Goal: Use online tool/utility: Utilize a website feature to perform a specific function

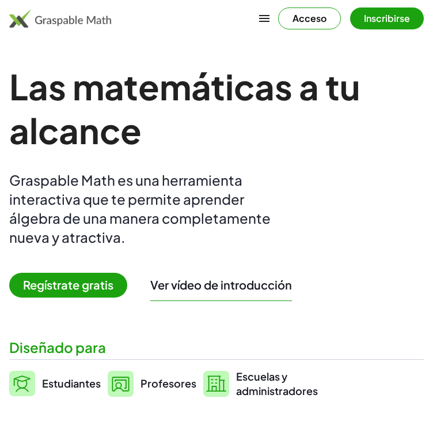
click at [300, 162] on div "Las matemáticas a tu alcance Graspable Math es una herramienta interactiva que …" at bounding box center [216, 231] width 415 height 333
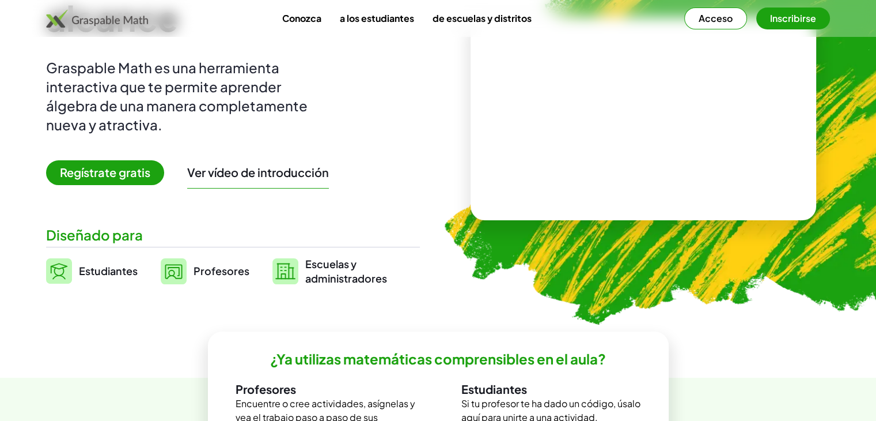
scroll to position [92, 0]
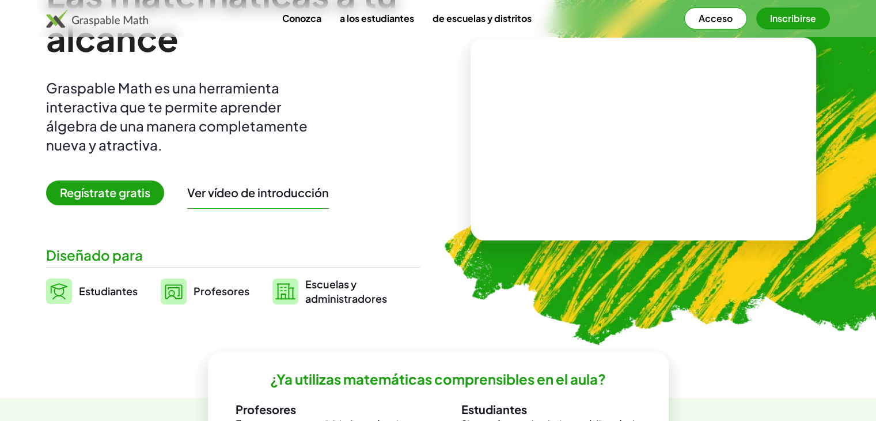
click at [433, 14] on font "Acceso" at bounding box center [716, 18] width 34 height 12
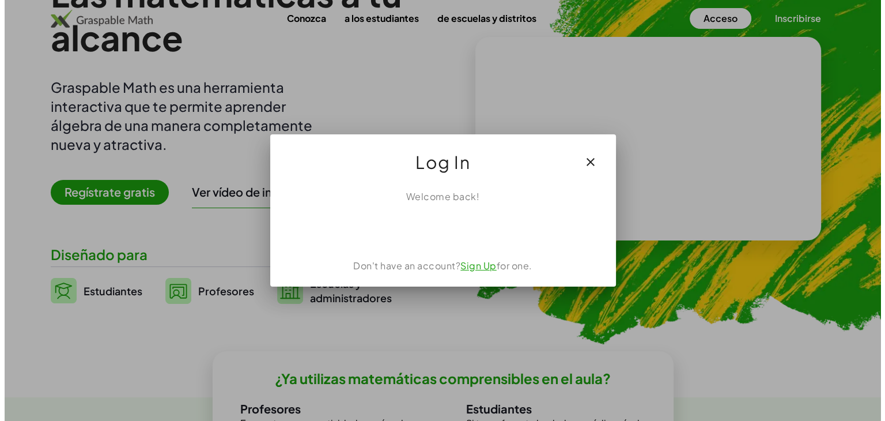
scroll to position [0, 0]
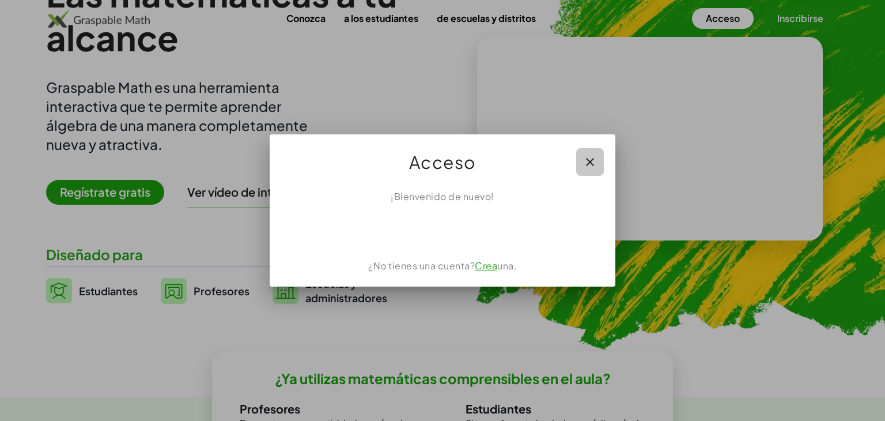
click at [433, 162] on icon "button" at bounding box center [590, 162] width 14 height 14
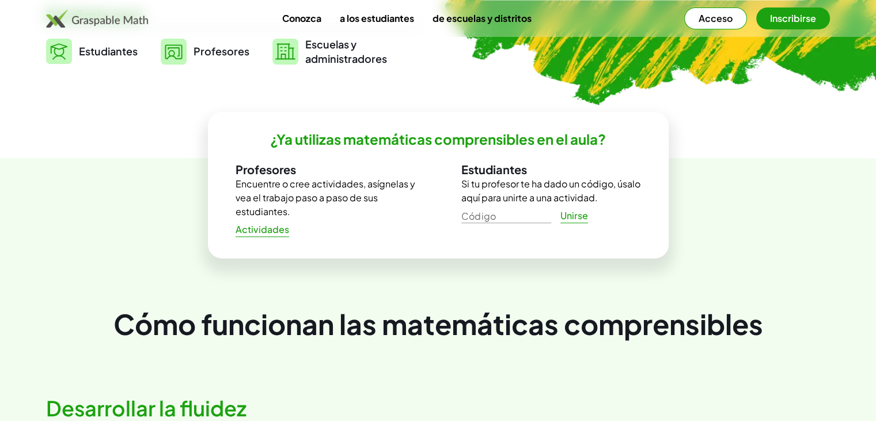
scroll to position [335, 0]
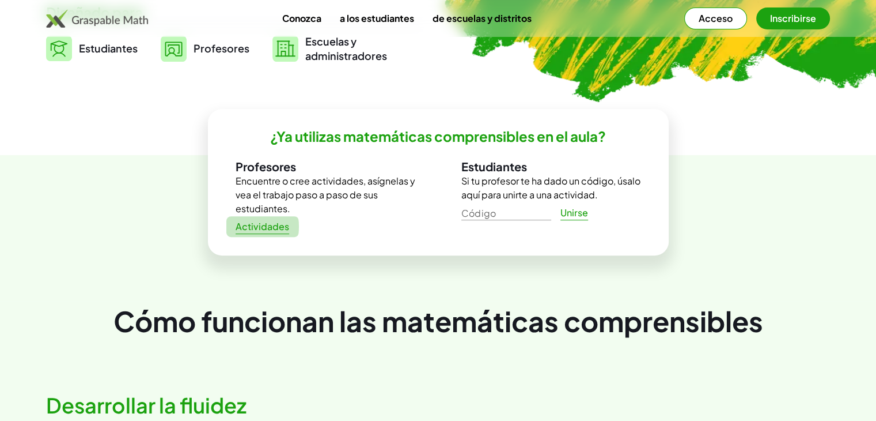
click at [274, 224] on font "Actividades" at bounding box center [263, 226] width 54 height 12
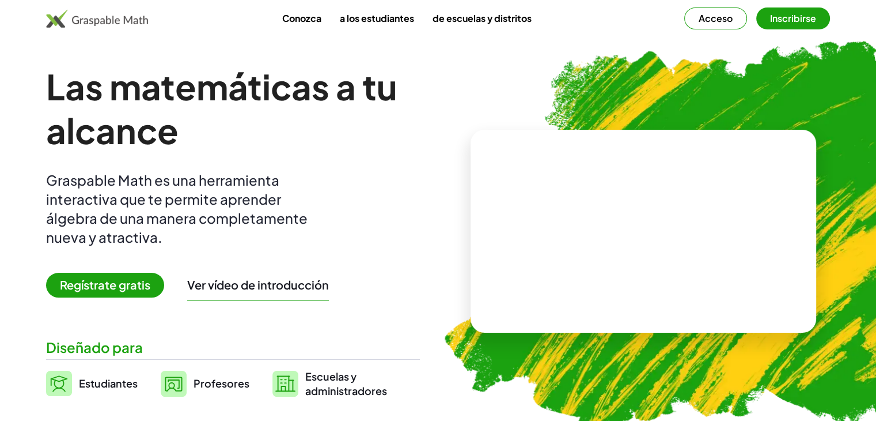
click at [781, 6] on div "Conozca a los estudiantes de escuelas y distritos Acceso Inscribirse" at bounding box center [438, 18] width 876 height 37
click at [781, 17] on font "Inscribirse" at bounding box center [793, 18] width 46 height 12
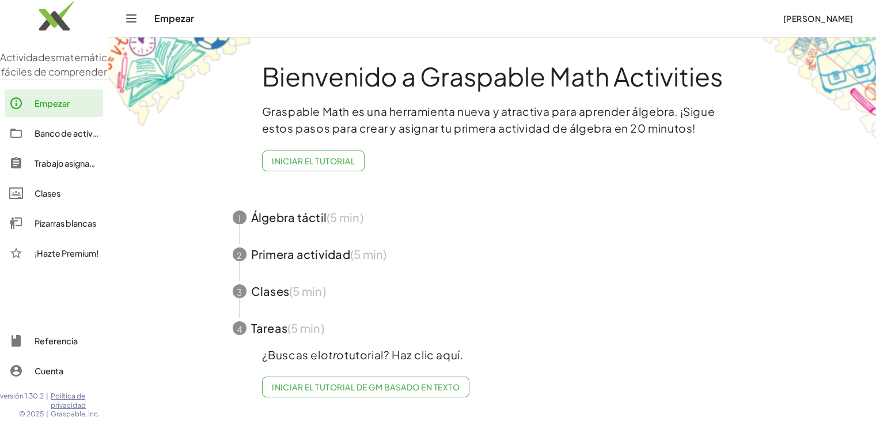
click at [313, 215] on span "button" at bounding box center [492, 217] width 547 height 37
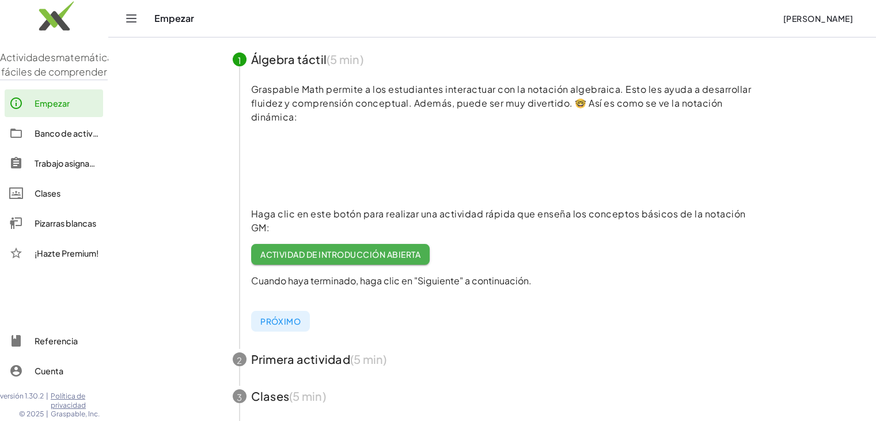
scroll to position [115, 0]
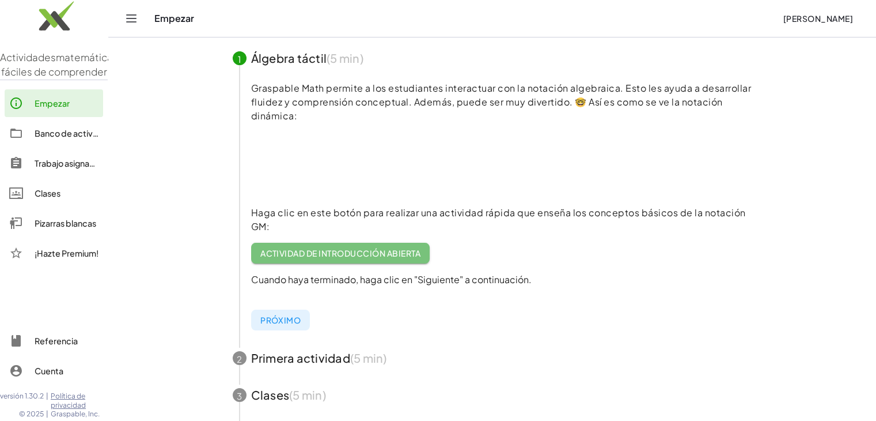
click at [393, 248] on font "Actividad de introducción abierta" at bounding box center [340, 253] width 160 height 10
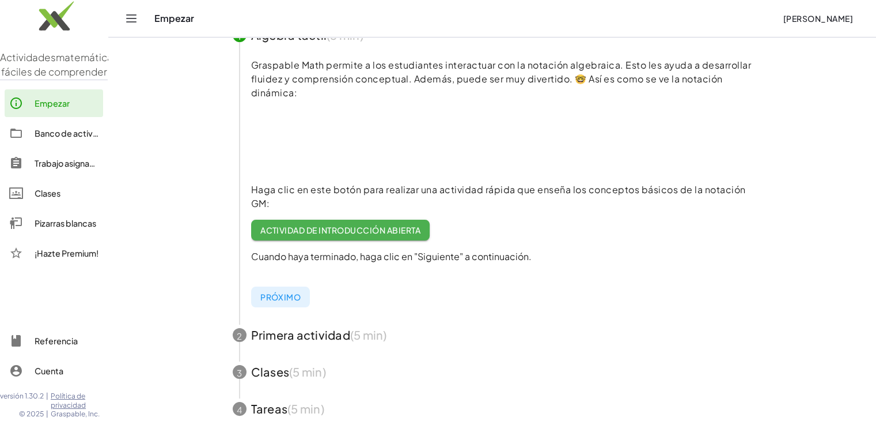
scroll to position [111, 0]
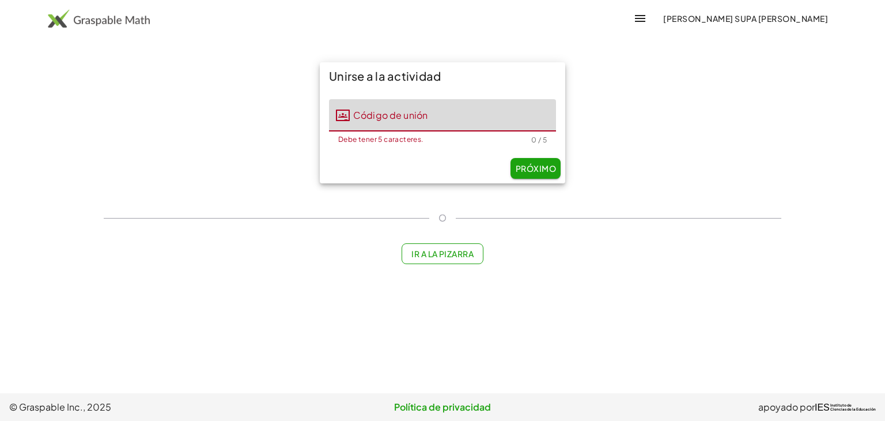
click at [378, 116] on input "Código de unión" at bounding box center [453, 115] width 206 height 32
click at [527, 173] on button "Próximo" at bounding box center [535, 168] width 50 height 21
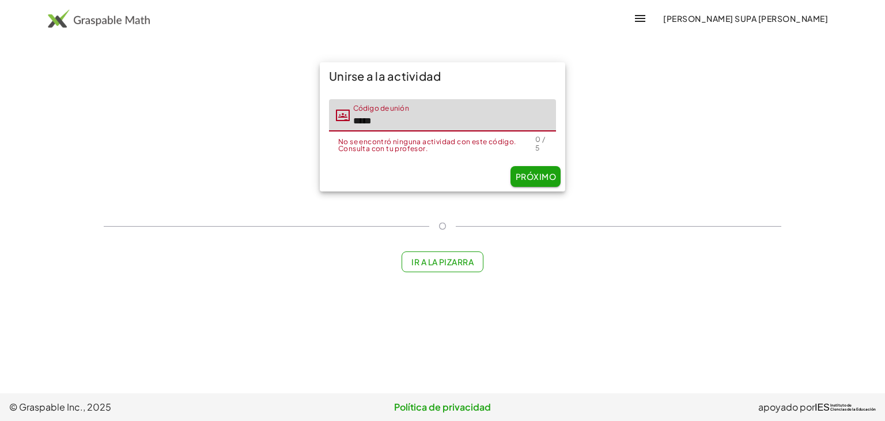
click at [384, 127] on input "*****" at bounding box center [453, 115] width 206 height 32
type input "*"
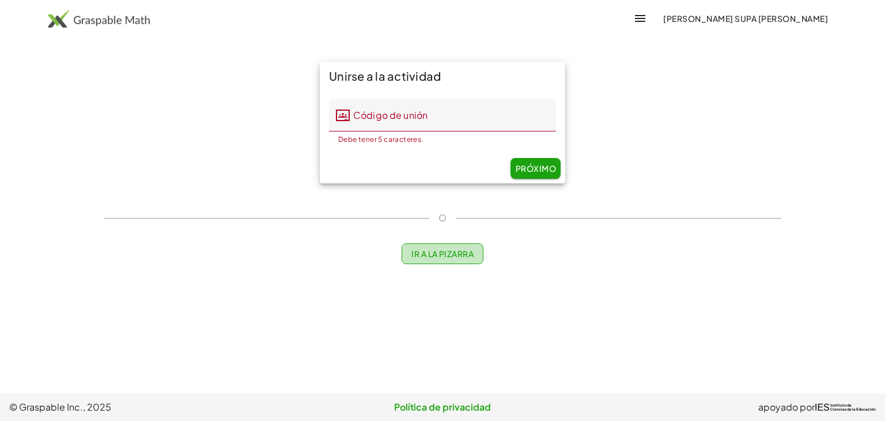
click at [445, 259] on button "Ir a la pizarra" at bounding box center [443, 253] width 82 height 21
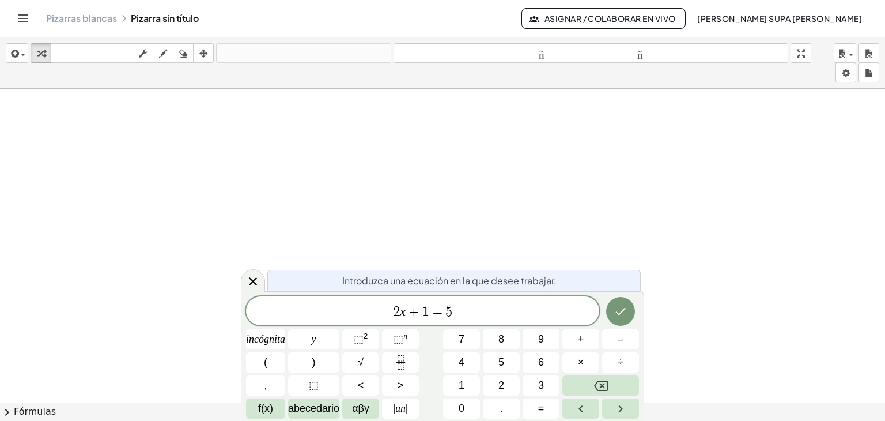
click at [470, 311] on span "2 x + 1 = 5 ​" at bounding box center [422, 312] width 353 height 16
click at [582, 337] on font "+" at bounding box center [581, 339] width 6 height 12
click at [463, 360] on font "4" at bounding box center [462, 362] width 6 height 12
click at [270, 357] on button "(" at bounding box center [265, 362] width 39 height 20
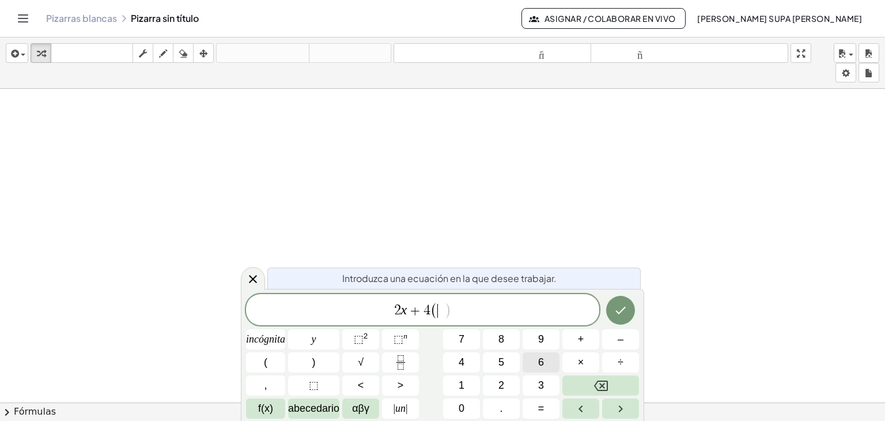
click at [530, 360] on button "6" at bounding box center [540, 362] width 37 height 20
click at [464, 412] on button "0" at bounding box center [461, 408] width 37 height 20
click at [622, 341] on font "–" at bounding box center [621, 339] width 6 height 12
click at [274, 329] on button "incógnita" at bounding box center [265, 339] width 39 height 20
click at [316, 362] on button ")" at bounding box center [313, 362] width 51 height 20
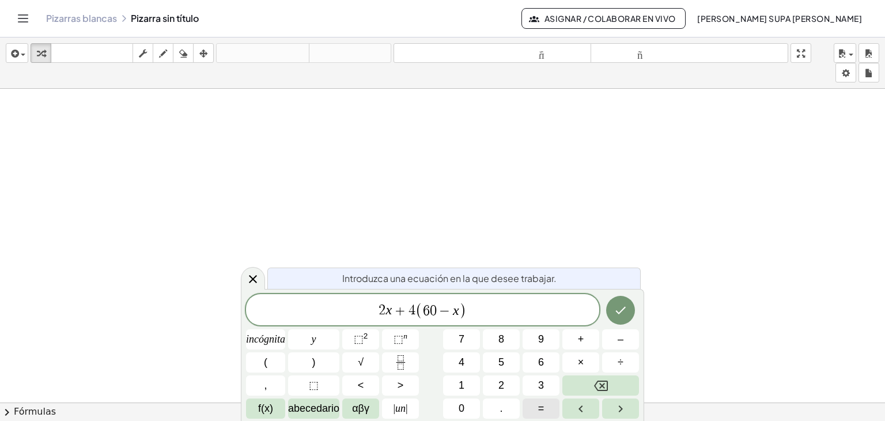
click at [537, 411] on button "=" at bounding box center [540, 408] width 37 height 20
click at [505, 376] on button "2" at bounding box center [501, 385] width 37 height 20
click at [459, 409] on font "0" at bounding box center [462, 408] width 6 height 12
click at [622, 312] on icon "Hecho" at bounding box center [621, 310] width 14 height 14
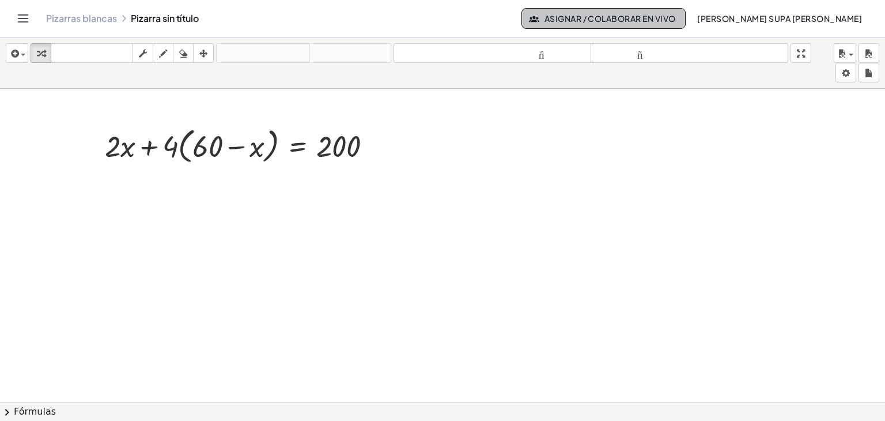
click at [625, 20] on font "Asignar / Colaborar en vivo" at bounding box center [609, 18] width 131 height 10
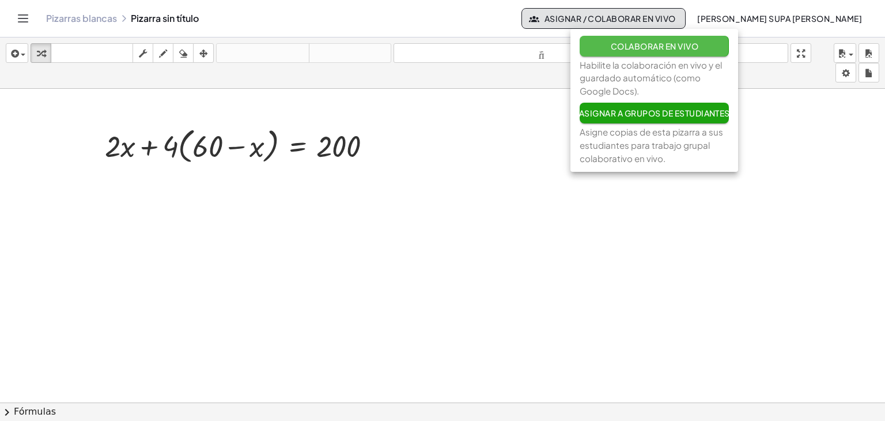
click at [661, 47] on font "Colaborar en vivo" at bounding box center [655, 46] width 88 height 10
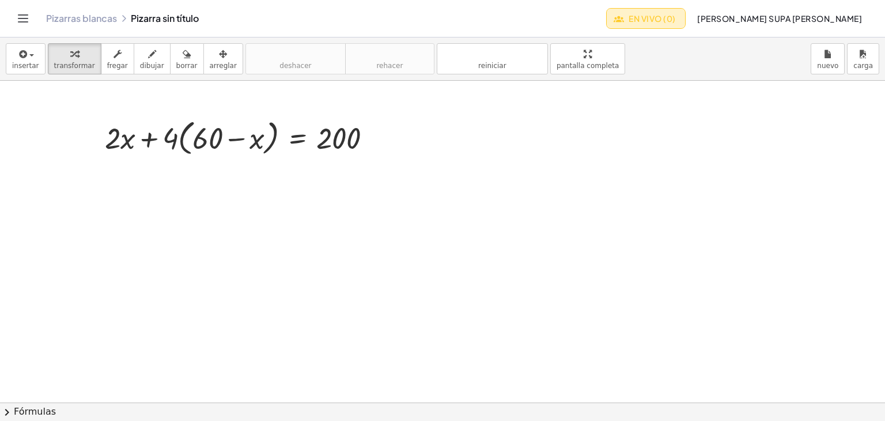
click at [624, 17] on icon "button" at bounding box center [619, 18] width 10 height 10
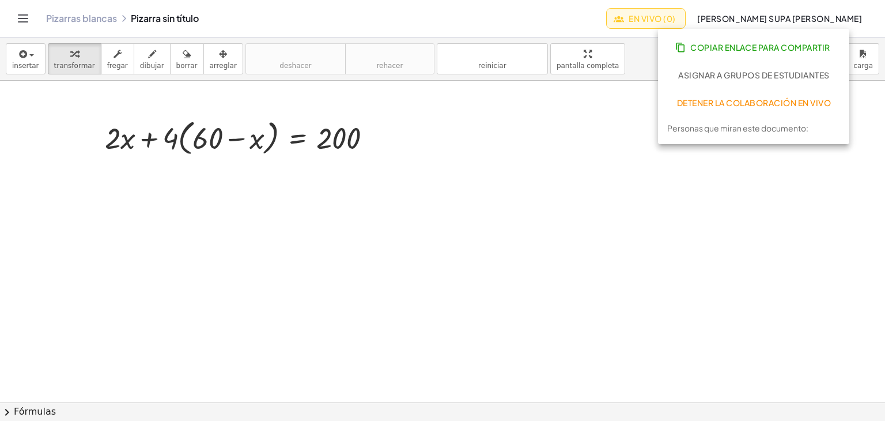
click at [556, 196] on div at bounding box center [442, 402] width 885 height 643
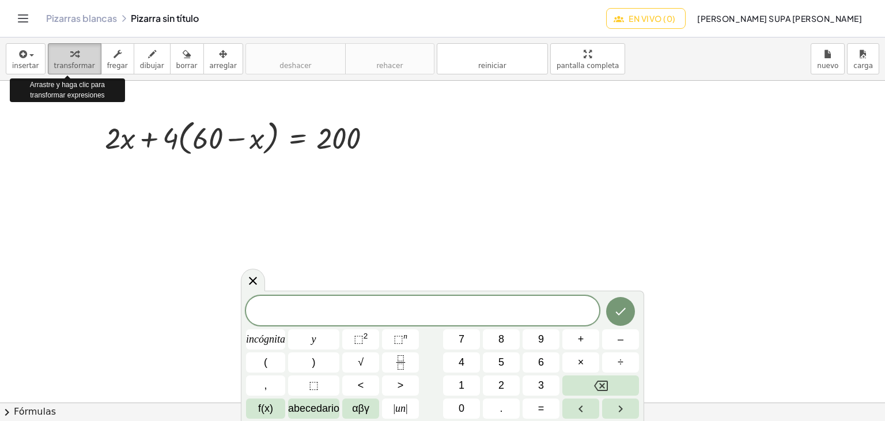
click at [84, 70] on button "transformar" at bounding box center [75, 58] width 54 height 31
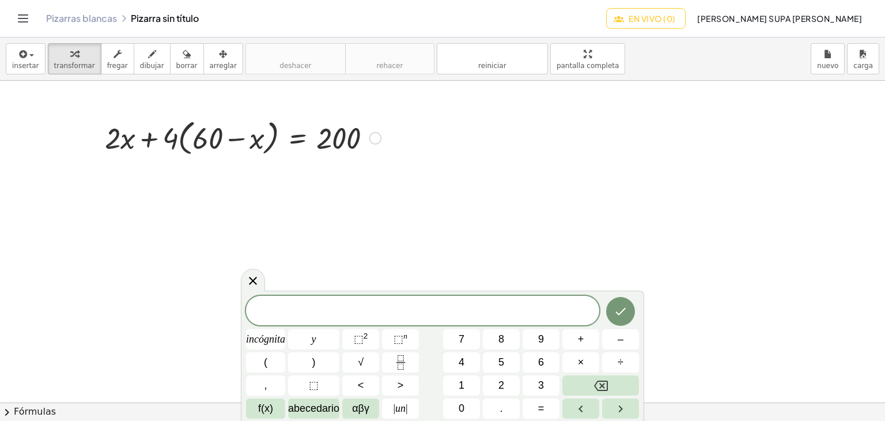
click at [110, 141] on div at bounding box center [242, 137] width 287 height 44
click at [126, 130] on div at bounding box center [242, 137] width 287 height 44
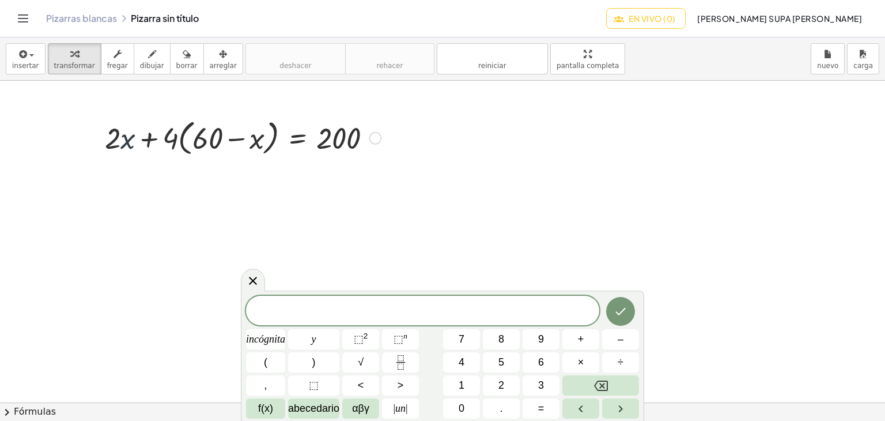
click at [126, 130] on div at bounding box center [242, 137] width 287 height 44
click at [127, 130] on div at bounding box center [242, 137] width 287 height 44
click at [107, 168] on div at bounding box center [442, 402] width 885 height 643
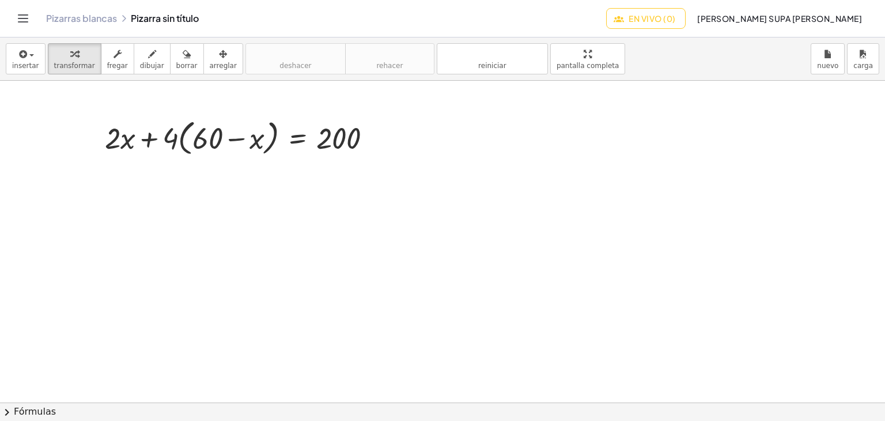
click at [107, 168] on div at bounding box center [442, 402] width 885 height 643
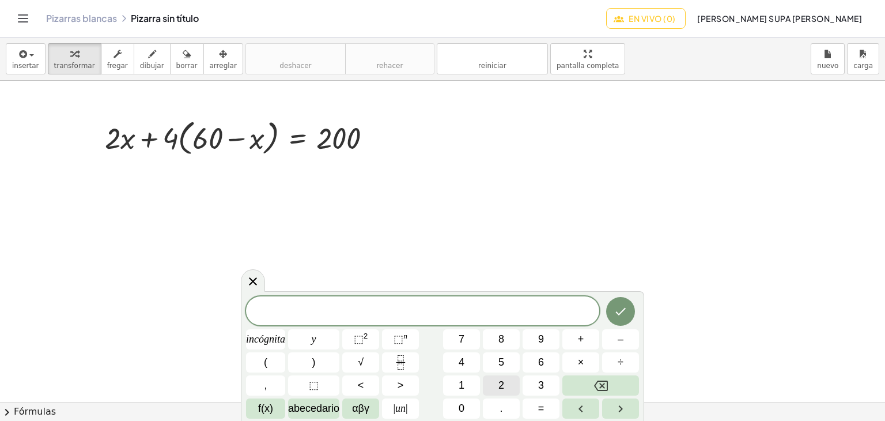
click at [502, 388] on font "2" at bounding box center [501, 385] width 6 height 12
click at [255, 277] on icon at bounding box center [253, 281] width 14 height 14
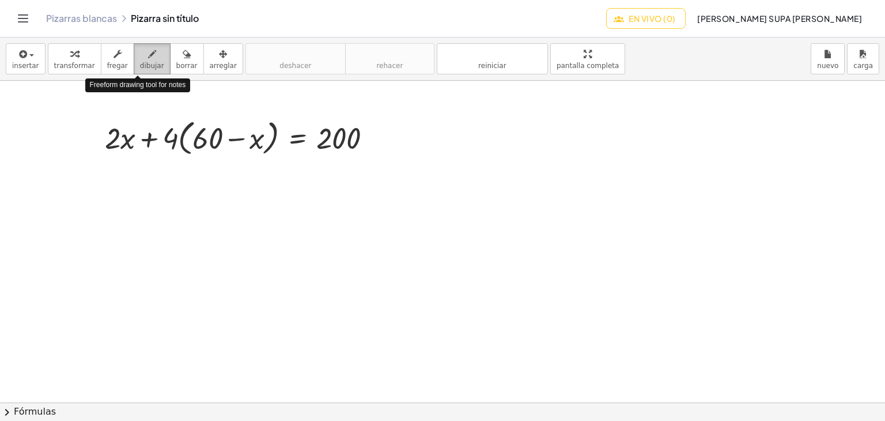
click at [143, 63] on font "dibujar" at bounding box center [152, 66] width 24 height 8
drag, startPoint x: 107, startPoint y: 178, endPoint x: 122, endPoint y: 200, distance: 26.5
click at [122, 200] on div at bounding box center [442, 402] width 885 height 643
click at [130, 178] on div at bounding box center [442, 402] width 885 height 643
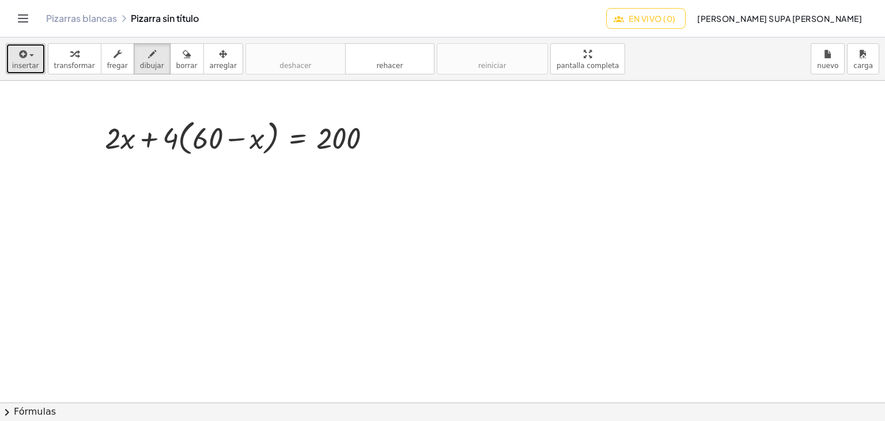
click at [30, 58] on div "button" at bounding box center [25, 54] width 27 height 14
click at [143, 207] on div at bounding box center [442, 402] width 885 height 643
click at [67, 71] on button "transformar" at bounding box center [75, 58] width 54 height 31
click at [172, 141] on div at bounding box center [242, 137] width 287 height 44
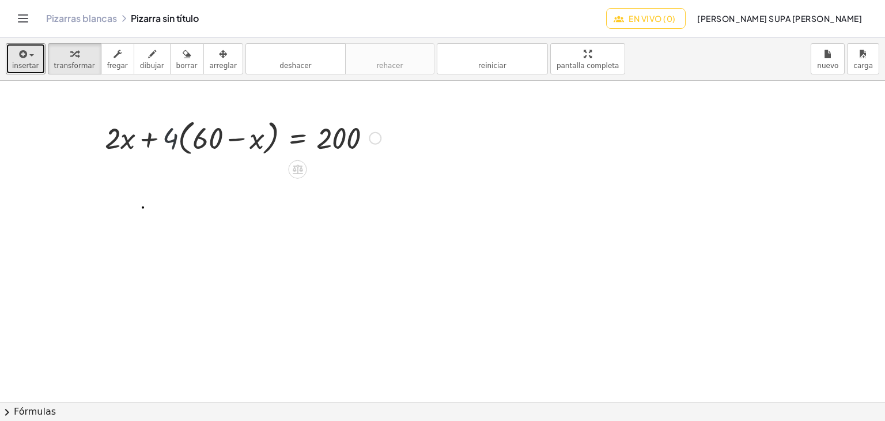
click at [172, 141] on div at bounding box center [242, 137] width 287 height 44
drag, startPoint x: 173, startPoint y: 148, endPoint x: 199, endPoint y: 159, distance: 28.7
click at [199, 159] on div "· 4 + · 2 · x + · 4 · ( + 60 − x ) = 200" at bounding box center [239, 137] width 302 height 50
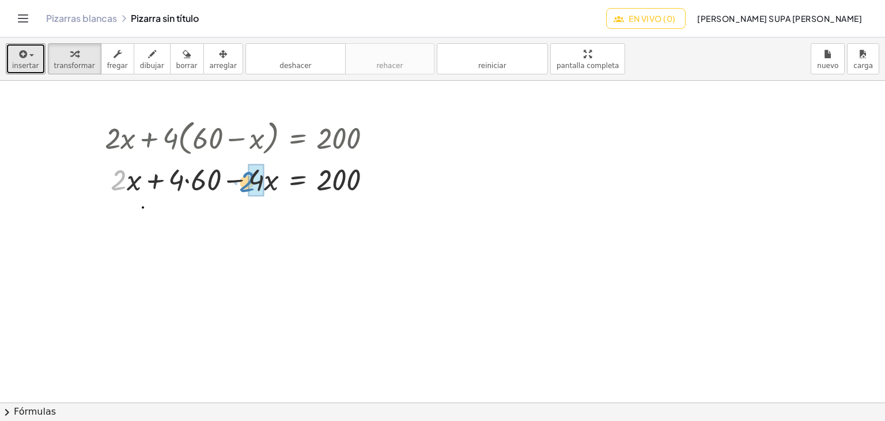
drag, startPoint x: 118, startPoint y: 178, endPoint x: 247, endPoint y: 180, distance: 128.5
click at [247, 180] on div at bounding box center [242, 177] width 287 height 39
drag, startPoint x: 122, startPoint y: 188, endPoint x: 120, endPoint y: 206, distance: 17.4
click at [120, 206] on div "+ · 2 · x + · 4 · ( + 60 − x ) = 200 · 2 + · 2 · x + · 4 · 60 − · 4 · x = 200" at bounding box center [442, 402] width 885 height 643
drag, startPoint x: 177, startPoint y: 187, endPoint x: 205, endPoint y: 187, distance: 27.1
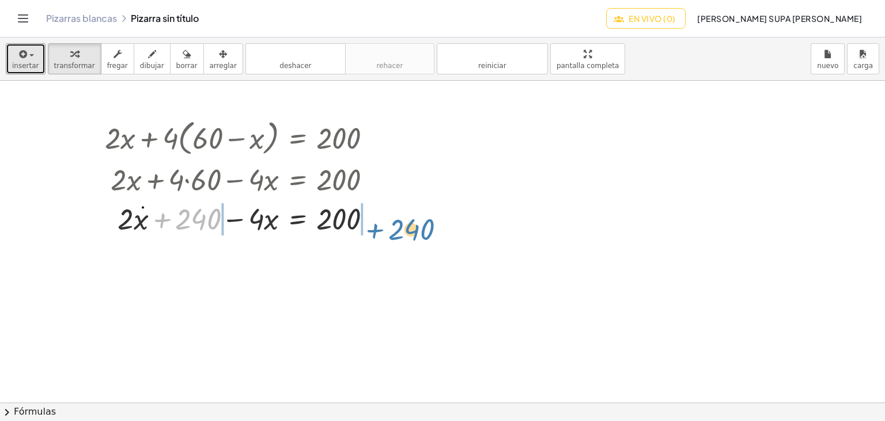
drag, startPoint x: 180, startPoint y: 226, endPoint x: 395, endPoint y: 236, distance: 215.1
click at [395, 236] on div "+ · 2 · x + · 4 · ( + 60 − x ) = 200 + · 2 · x + · 4 · 60 − · 4 · x = 200 + 240…" at bounding box center [442, 402] width 885 height 643
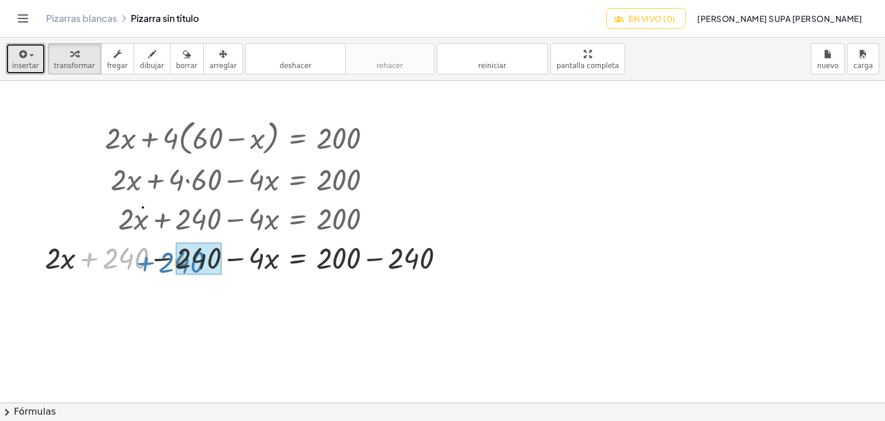
drag, startPoint x: 120, startPoint y: 256, endPoint x: 177, endPoint y: 260, distance: 57.2
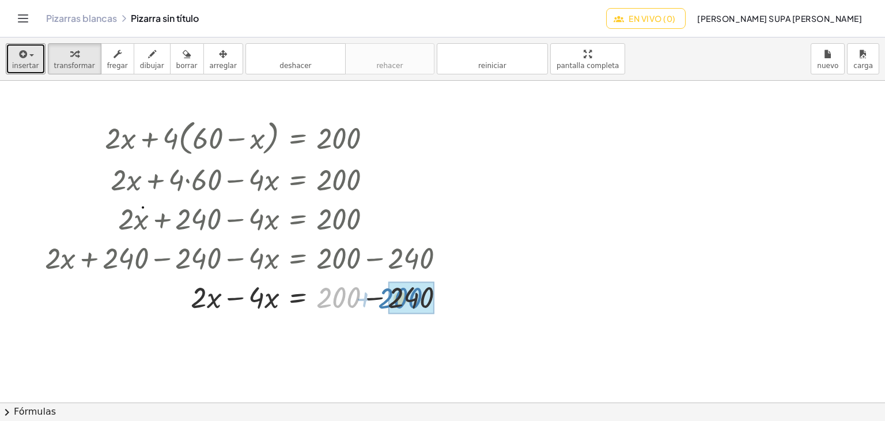
drag, startPoint x: 346, startPoint y: 306, endPoint x: 394, endPoint y: 307, distance: 48.4
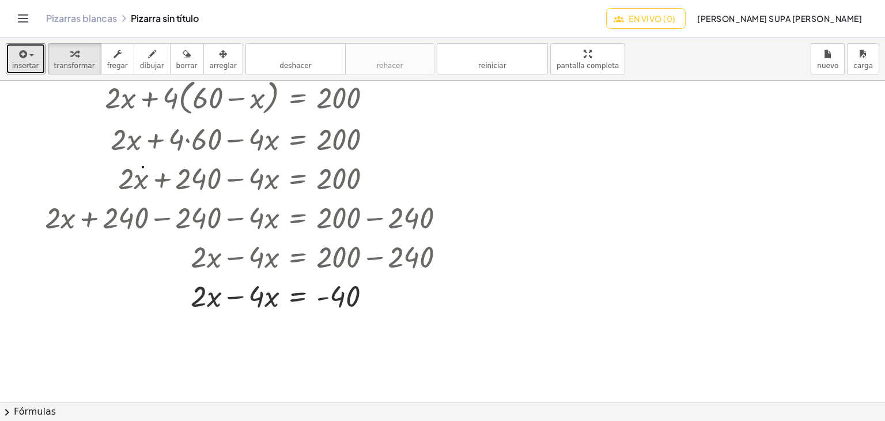
scroll to position [44, 0]
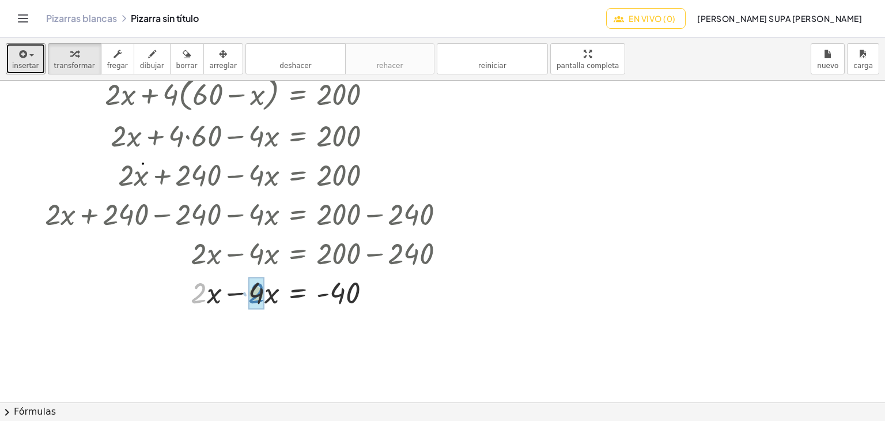
drag, startPoint x: 205, startPoint y: 303, endPoint x: 262, endPoint y: 304, distance: 57.6
drag, startPoint x: 260, startPoint y: 296, endPoint x: 213, endPoint y: 297, distance: 47.2
click at [213, 297] on div at bounding box center [261, 290] width 398 height 39
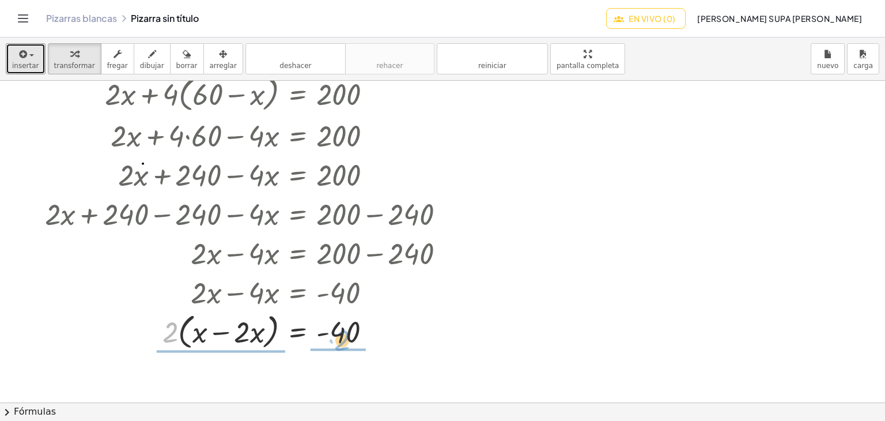
drag, startPoint x: 166, startPoint y: 333, endPoint x: 351, endPoint y: 340, distance: 185.6
click at [351, 340] on div at bounding box center [249, 331] width 421 height 44
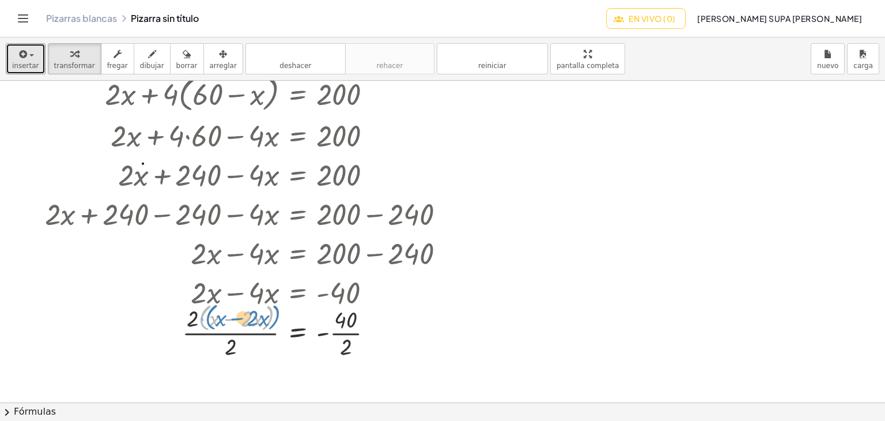
click at [205, 305] on div at bounding box center [249, 330] width 421 height 61
drag, startPoint x: 196, startPoint y: 308, endPoint x: 189, endPoint y: 318, distance: 12.5
click at [189, 318] on div at bounding box center [249, 330] width 421 height 61
drag, startPoint x: 194, startPoint y: 314, endPoint x: 230, endPoint y: 351, distance: 51.7
drag, startPoint x: 350, startPoint y: 319, endPoint x: 347, endPoint y: 337, distance: 18.7
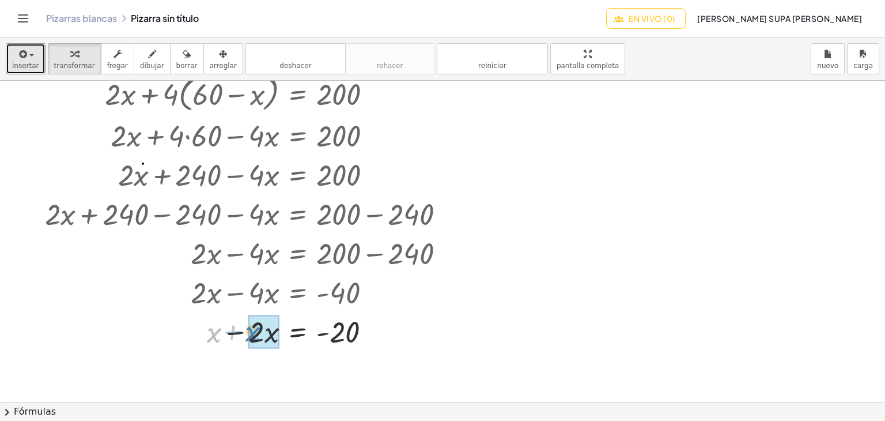
drag, startPoint x: 217, startPoint y: 334, endPoint x: 256, endPoint y: 333, distance: 38.6
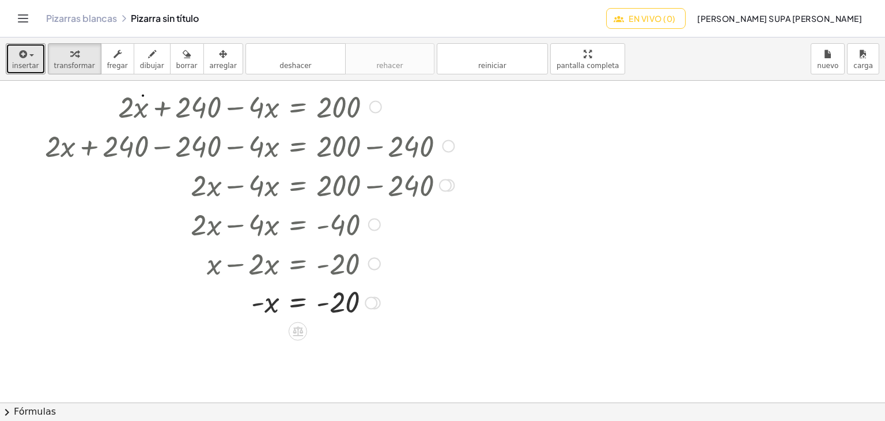
scroll to position [112, 0]
click at [294, 332] on icon at bounding box center [297, 330] width 12 height 12
click at [450, 285] on div at bounding box center [249, 301] width 421 height 38
click at [368, 298] on div at bounding box center [371, 302] width 13 height 13
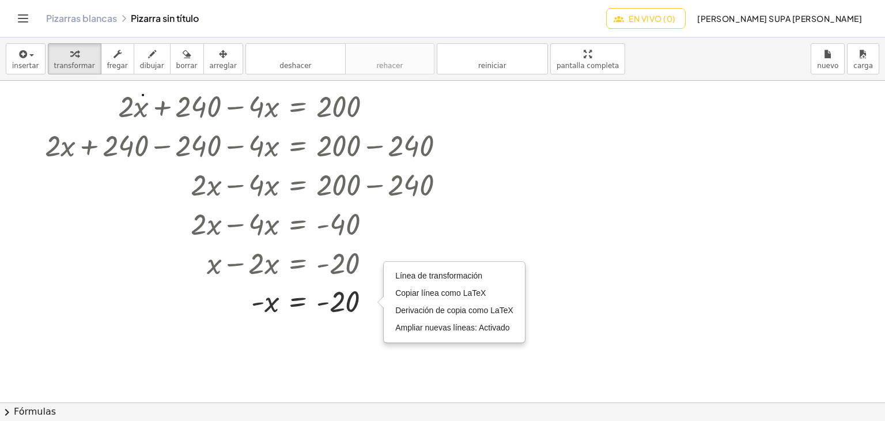
click at [532, 227] on div at bounding box center [442, 289] width 885 height 643
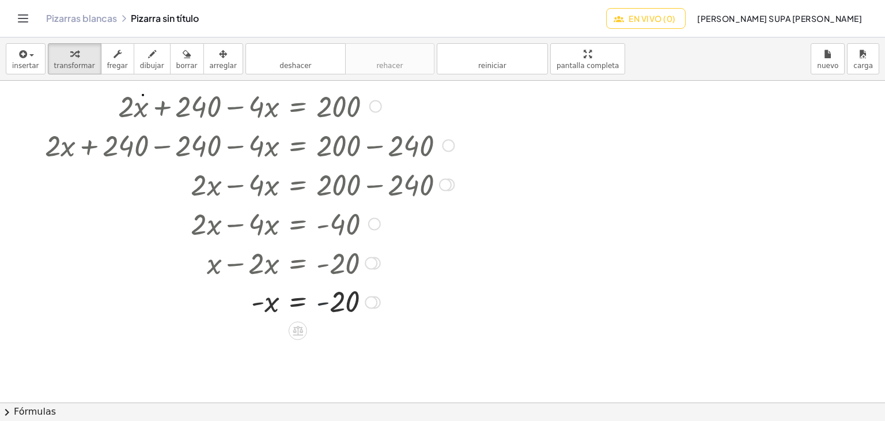
click at [323, 302] on div at bounding box center [249, 301] width 421 height 38
drag, startPoint x: 323, startPoint y: 302, endPoint x: 260, endPoint y: 304, distance: 62.8
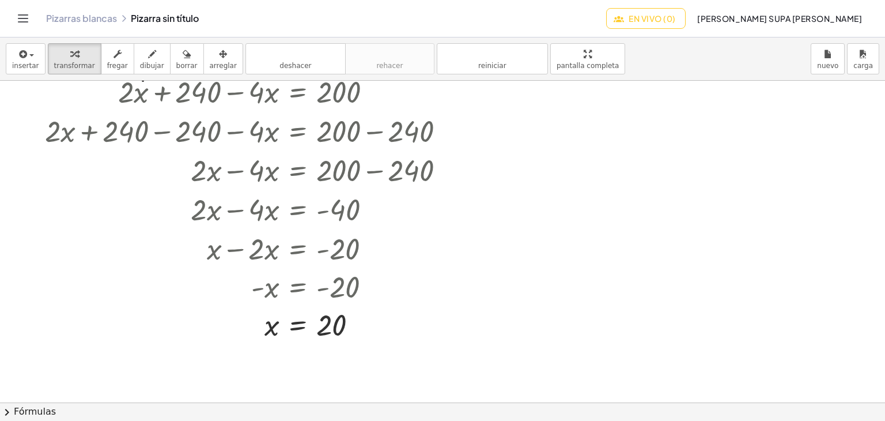
scroll to position [134, 0]
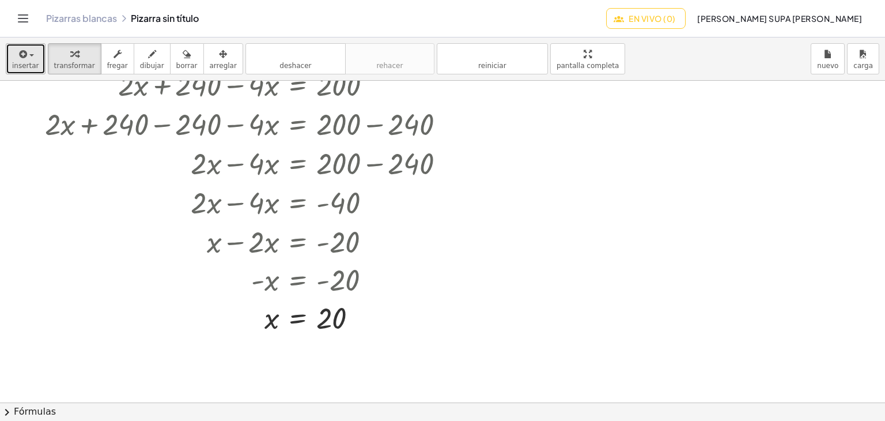
click at [35, 56] on div "button" at bounding box center [25, 54] width 27 height 14
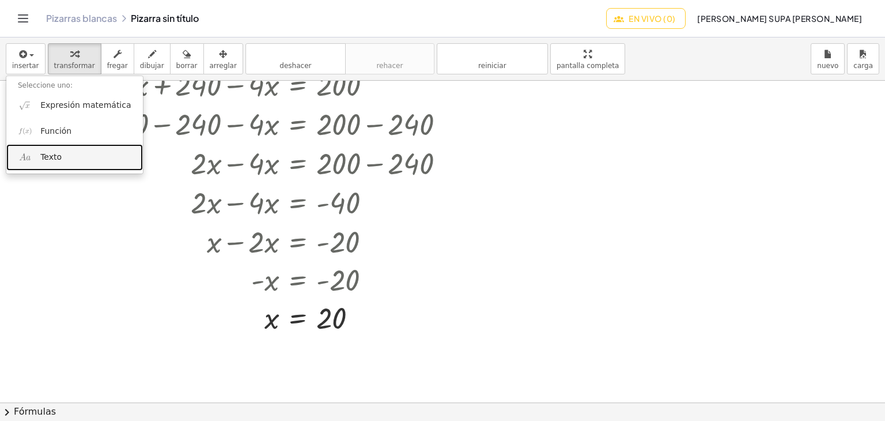
click at [44, 153] on font "Texto" at bounding box center [50, 156] width 21 height 9
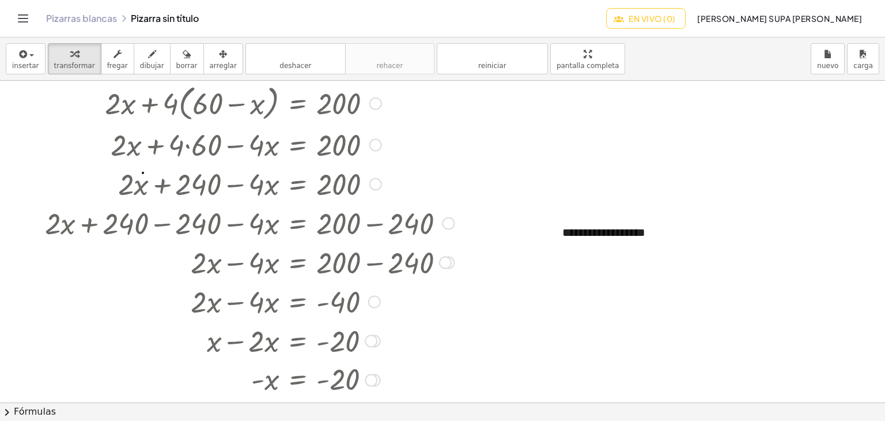
scroll to position [0, 0]
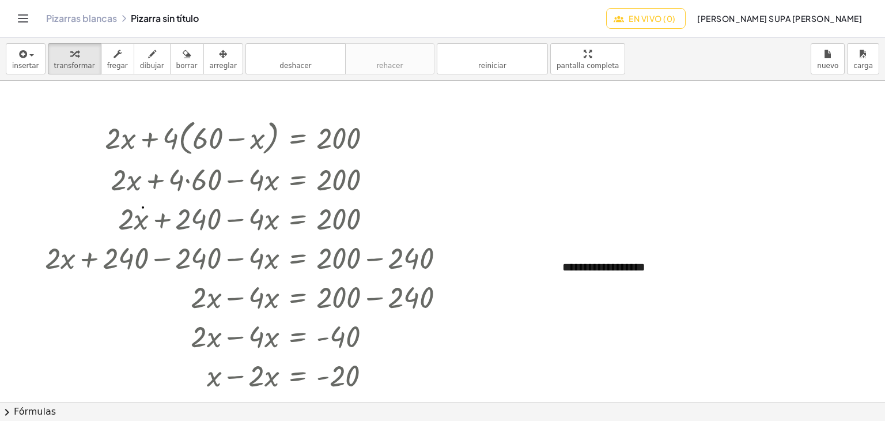
click at [479, 184] on div at bounding box center [442, 402] width 885 height 643
click at [566, 268] on font "**********" at bounding box center [603, 267] width 83 height 12
click at [646, 225] on div at bounding box center [442, 402] width 885 height 643
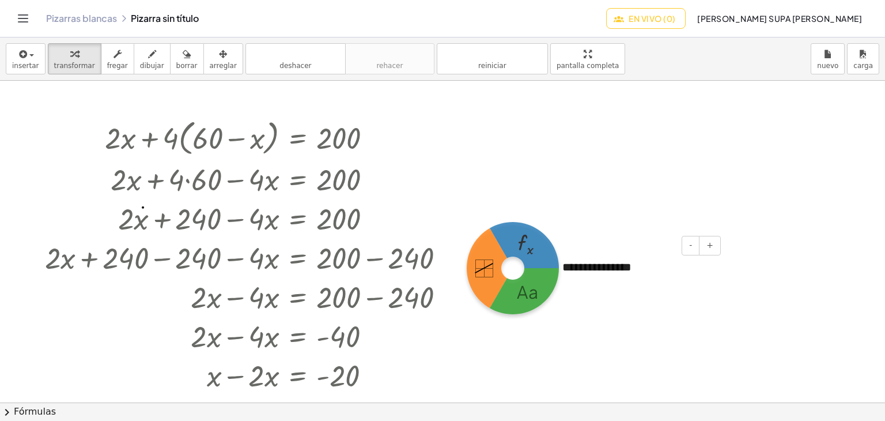
drag, startPoint x: 513, startPoint y: 268, endPoint x: 644, endPoint y: 275, distance: 131.5
click at [644, 275] on div "**********" at bounding box center [442, 402] width 885 height 643
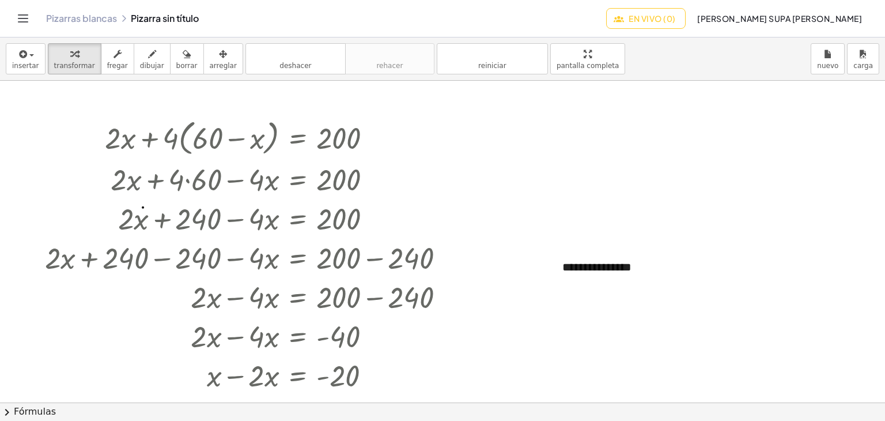
click at [509, 273] on div at bounding box center [442, 402] width 885 height 643
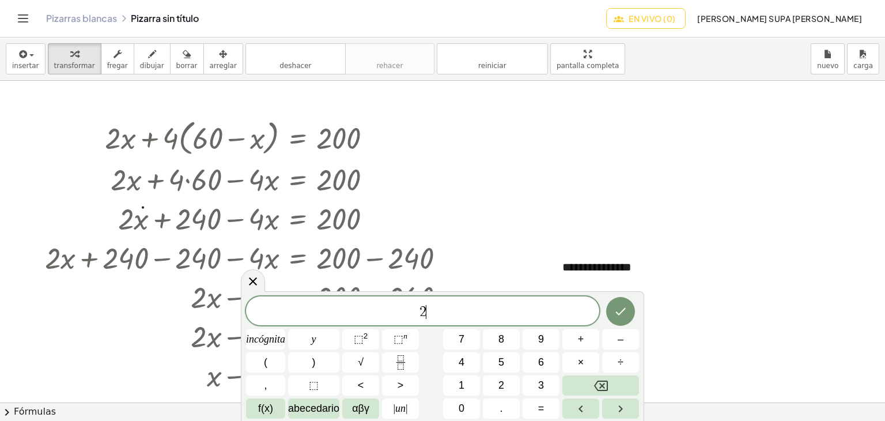
click at [509, 273] on div at bounding box center [442, 402] width 885 height 643
drag, startPoint x: 509, startPoint y: 273, endPoint x: 514, endPoint y: 264, distance: 10.3
click at [514, 264] on div at bounding box center [442, 402] width 885 height 643
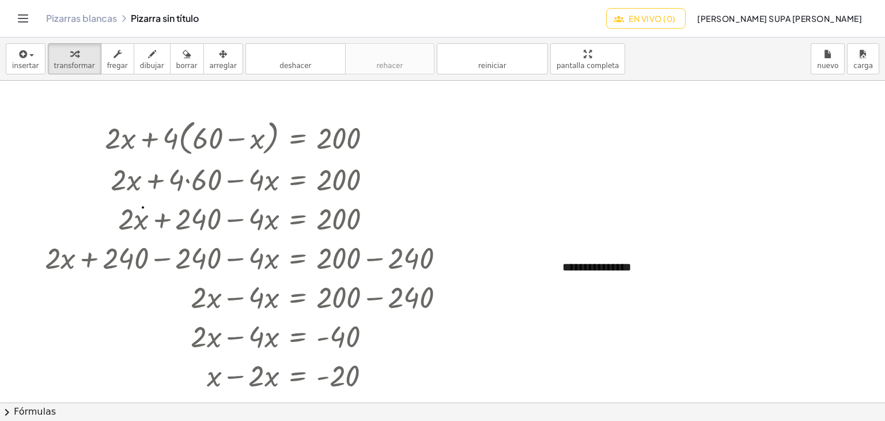
click at [514, 264] on div at bounding box center [442, 402] width 885 height 643
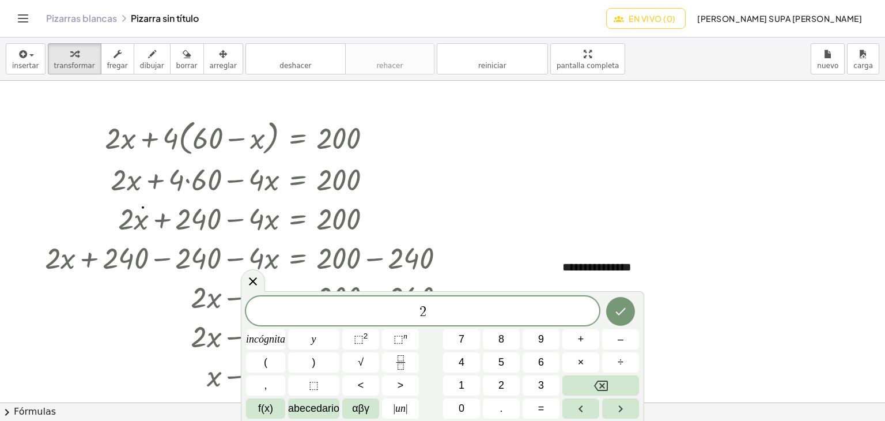
click at [514, 264] on div at bounding box center [442, 402] width 885 height 643
drag, startPoint x: 514, startPoint y: 264, endPoint x: 654, endPoint y: 264, distance: 140.6
click at [654, 264] on div "**********" at bounding box center [442, 402] width 885 height 643
click at [529, 247] on div at bounding box center [442, 402] width 885 height 643
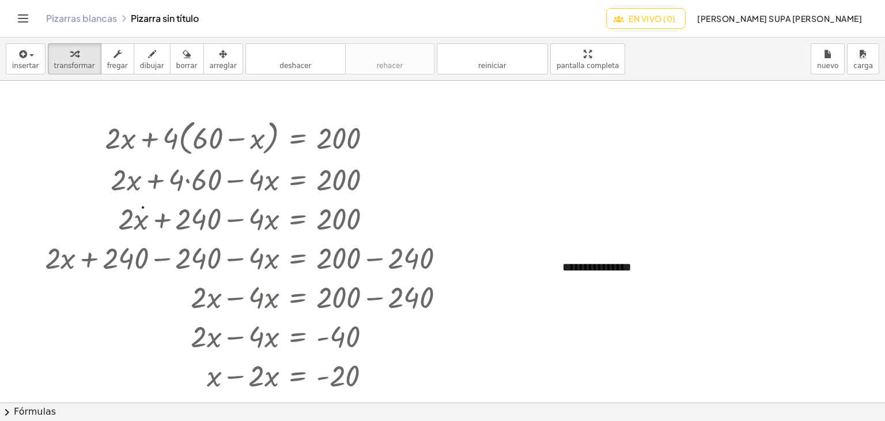
click at [529, 247] on div at bounding box center [442, 402] width 885 height 643
drag, startPoint x: 532, startPoint y: 262, endPoint x: 657, endPoint y: 268, distance: 124.6
click at [657, 268] on div "**********" at bounding box center [442, 402] width 885 height 643
drag, startPoint x: 560, startPoint y: 267, endPoint x: 683, endPoint y: 270, distance: 122.7
click at [683, 270] on div at bounding box center [679, 270] width 12 height 40
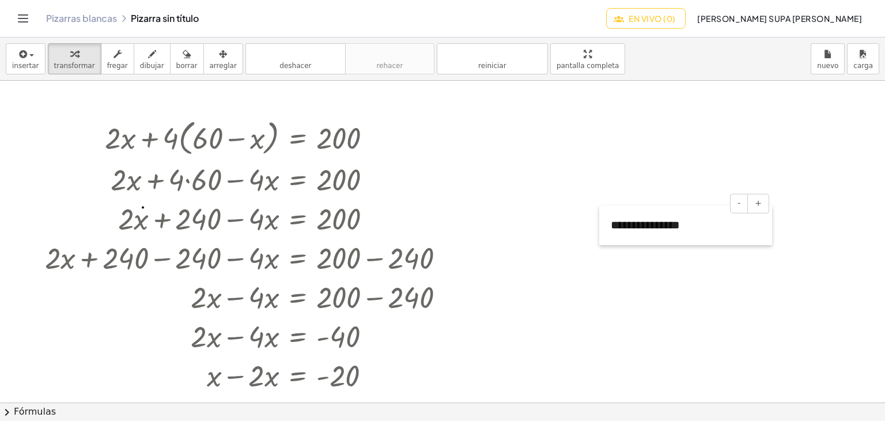
drag, startPoint x: 683, startPoint y: 270, endPoint x: 438, endPoint y: 158, distance: 269.4
click at [438, 158] on div "**********" at bounding box center [442, 402] width 885 height 643
drag, startPoint x: 454, startPoint y: 152, endPoint x: 387, endPoint y: 109, distance: 79.6
click at [387, 109] on div "**********" at bounding box center [442, 402] width 885 height 643
click at [442, 162] on div at bounding box center [249, 177] width 421 height 39
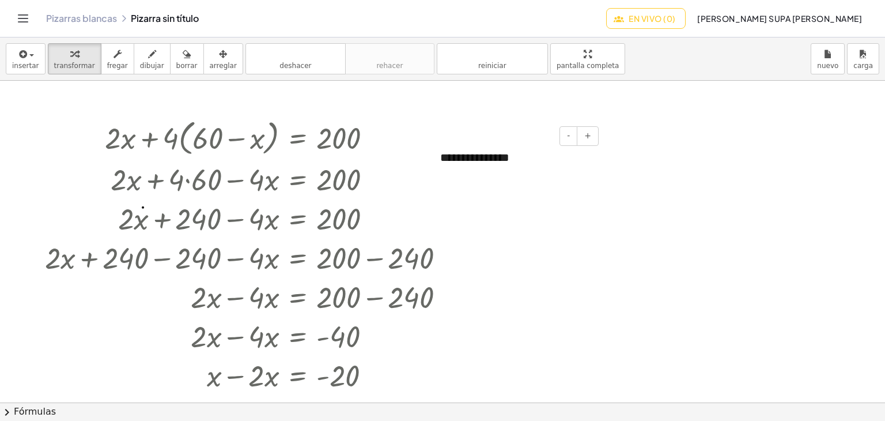
click at [472, 160] on font "**********" at bounding box center [474, 158] width 69 height 12
click at [298, 138] on div "+ · 2 · x + · 4 · ( + 60 − x ) = 200 + · 2 · x + · 4 · 60 − · 4 · x = 200 + · 2…" at bounding box center [298, 138] width 0 height 0
click at [516, 162] on div "**********" at bounding box center [515, 158] width 173 height 40
click at [602, 166] on div at bounding box center [442, 402] width 885 height 643
drag, startPoint x: 512, startPoint y: 158, endPoint x: 433, endPoint y: 167, distance: 78.8
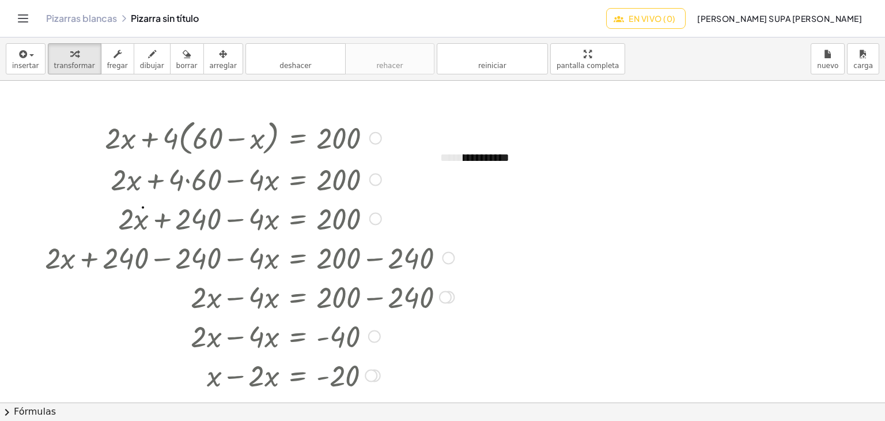
click at [433, 167] on div "**********" at bounding box center [442, 402] width 885 height 643
click at [434, 116] on div at bounding box center [249, 137] width 421 height 44
drag, startPoint x: 434, startPoint y: 116, endPoint x: 521, endPoint y: 157, distance: 95.8
click at [521, 157] on div "**********" at bounding box center [442, 402] width 885 height 643
click at [474, 153] on font "**********" at bounding box center [474, 158] width 69 height 12
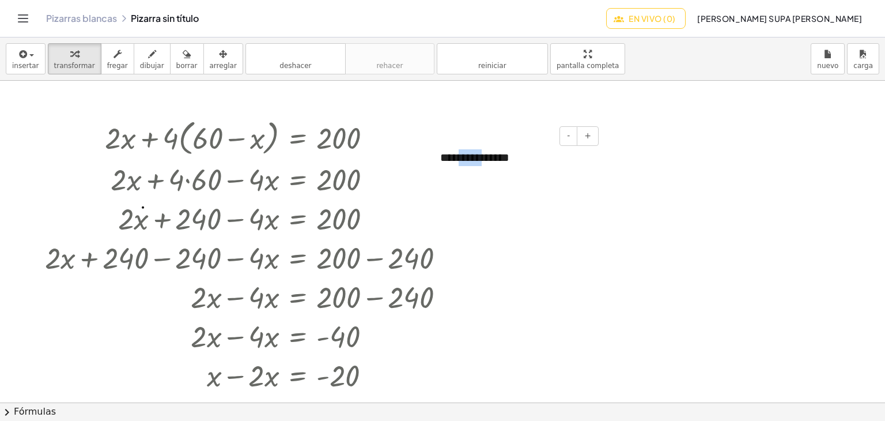
click at [474, 153] on font "**********" at bounding box center [474, 158] width 69 height 12
drag, startPoint x: 424, startPoint y: 135, endPoint x: 516, endPoint y: 166, distance: 96.7
click at [516, 166] on div "**********" at bounding box center [442, 402] width 885 height 643
click at [19, 92] on div at bounding box center [442, 402] width 885 height 643
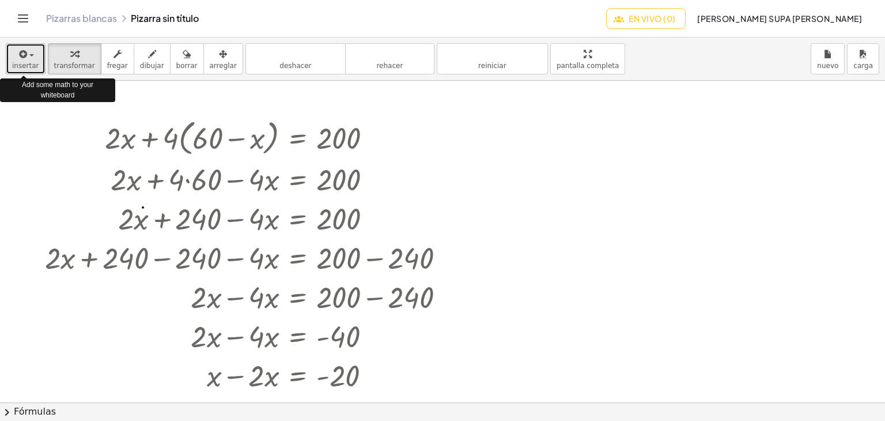
click at [31, 62] on font "insertar" at bounding box center [25, 66] width 27 height 8
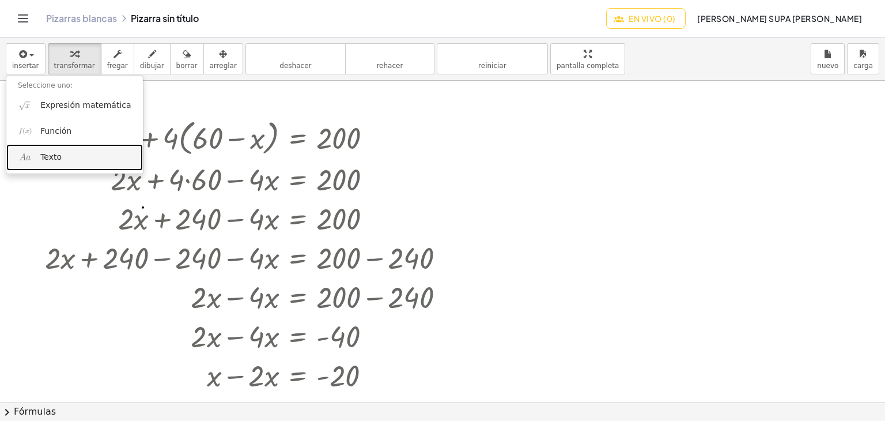
click at [24, 149] on link "Texto" at bounding box center [74, 157] width 137 height 26
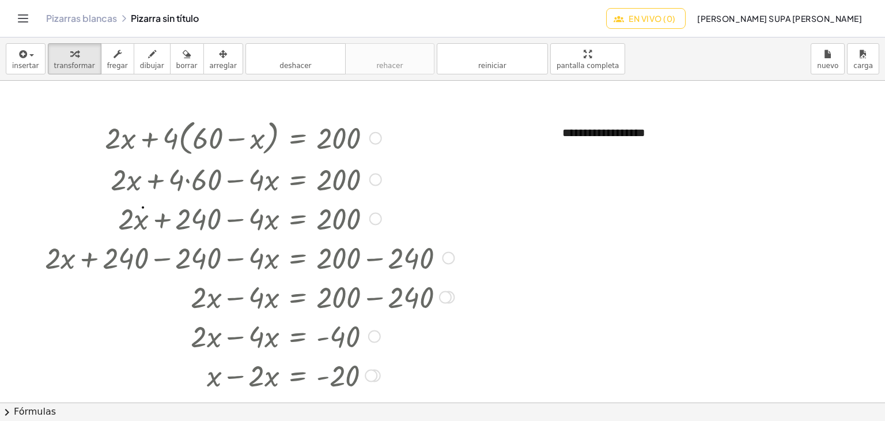
click at [244, 135] on div at bounding box center [249, 137] width 421 height 44
click at [199, 145] on div at bounding box center [249, 137] width 421 height 44
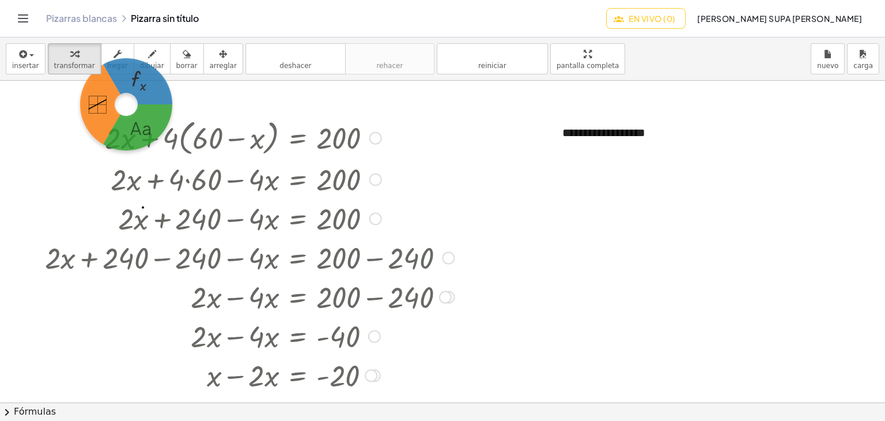
drag, startPoint x: 126, startPoint y: 104, endPoint x: 217, endPoint y: 204, distance: 135.0
click at [217, 204] on div "**********" at bounding box center [442, 402] width 885 height 643
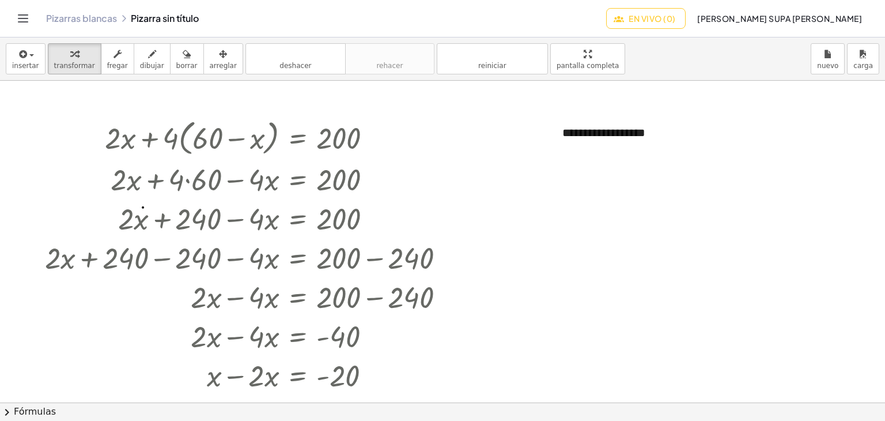
click at [131, 99] on div at bounding box center [442, 402] width 885 height 643
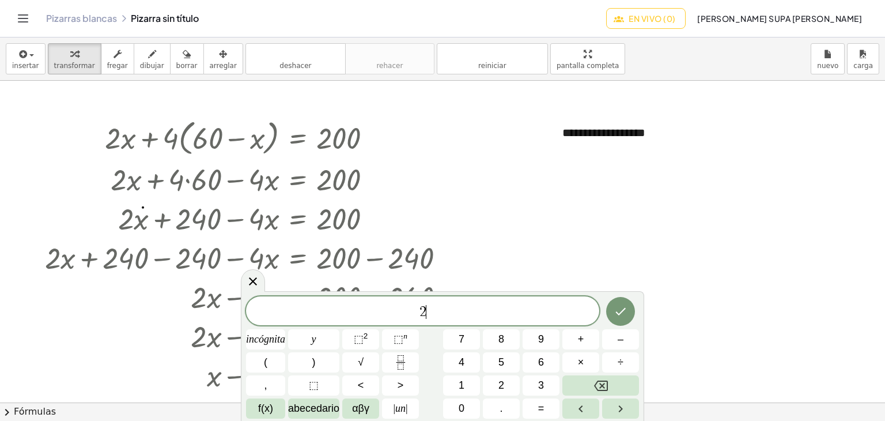
click at [131, 99] on div at bounding box center [442, 402] width 885 height 643
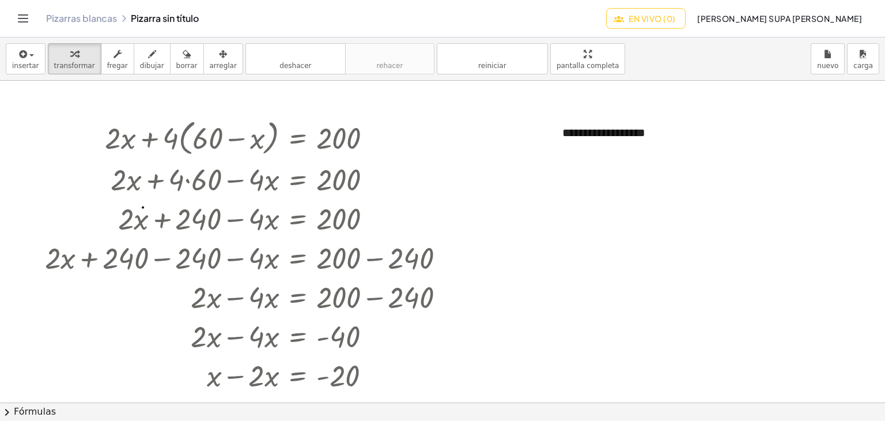
click at [131, 99] on div at bounding box center [442, 402] width 885 height 643
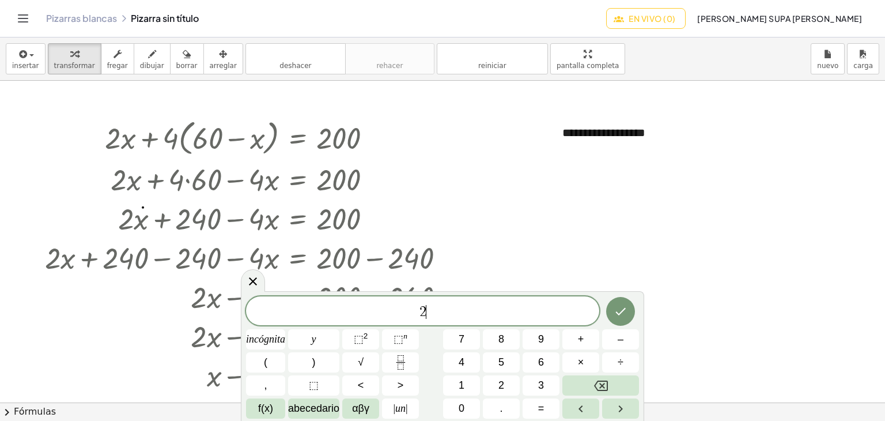
click at [131, 99] on div at bounding box center [442, 402] width 885 height 643
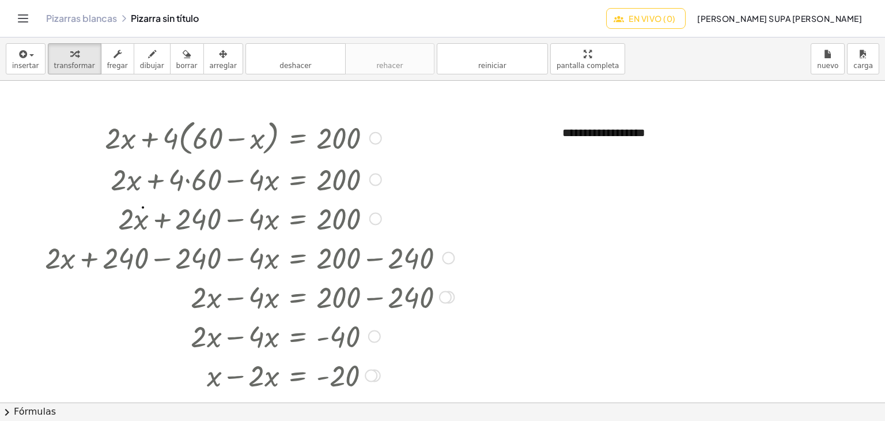
drag, startPoint x: 103, startPoint y: 100, endPoint x: 233, endPoint y: 273, distance: 217.2
click at [233, 273] on div "**********" at bounding box center [442, 402] width 885 height 643
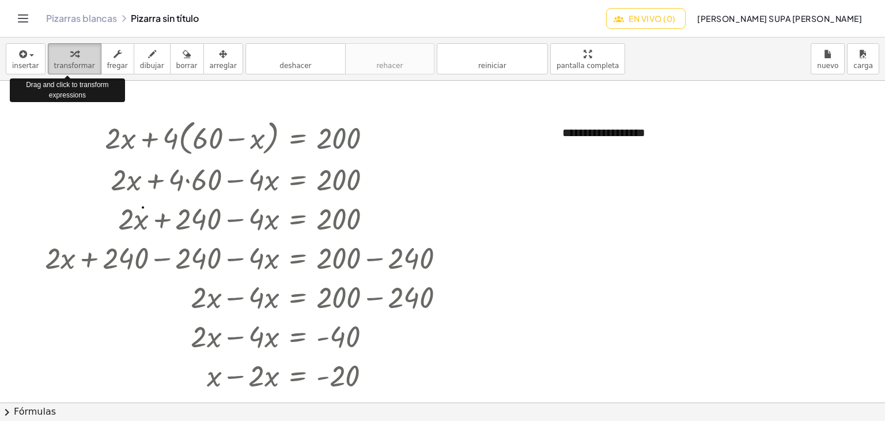
click at [71, 67] on font "transformar" at bounding box center [74, 66] width 41 height 8
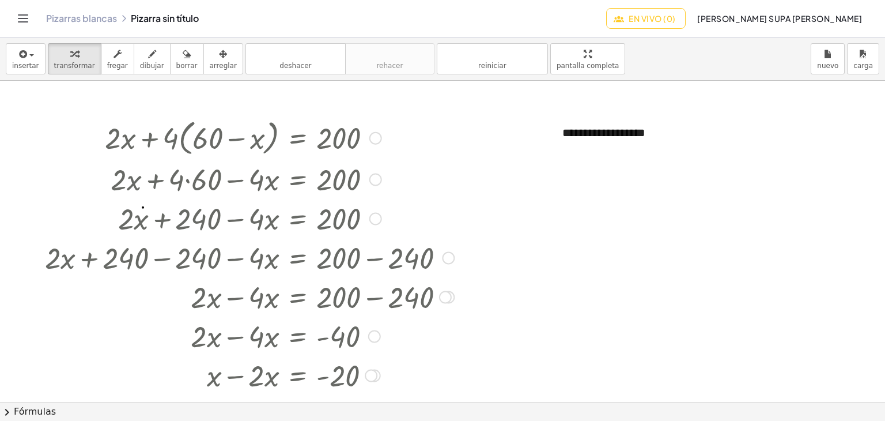
click at [73, 132] on div at bounding box center [249, 137] width 421 height 44
drag, startPoint x: 16, startPoint y: 122, endPoint x: 17, endPoint y: 103, distance: 19.1
click at [17, 103] on div at bounding box center [442, 402] width 885 height 643
drag, startPoint x: 17, startPoint y: 103, endPoint x: 274, endPoint y: 290, distance: 317.9
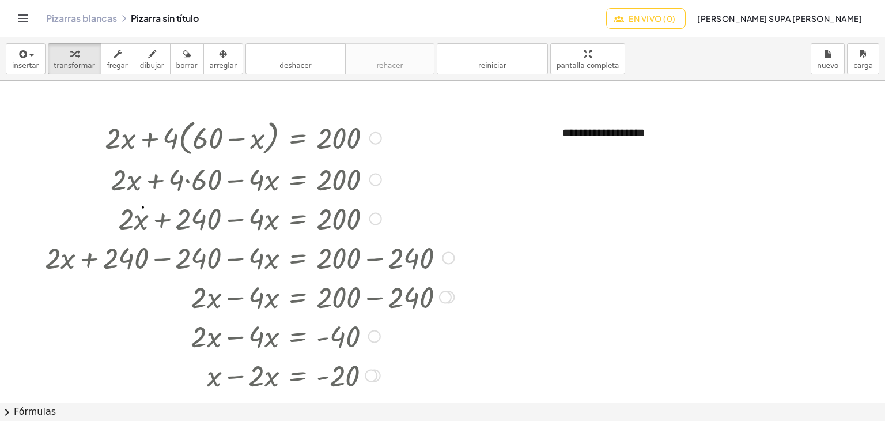
click at [274, 290] on div "**********" at bounding box center [442, 402] width 885 height 643
click at [210, 63] on font "arreglar" at bounding box center [223, 66] width 27 height 8
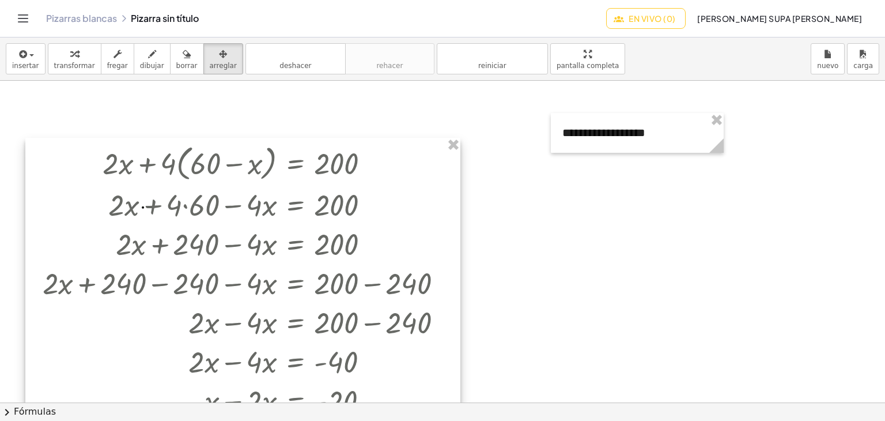
drag, startPoint x: 229, startPoint y: 125, endPoint x: 227, endPoint y: 150, distance: 25.5
click at [227, 150] on div at bounding box center [242, 318] width 435 height 361
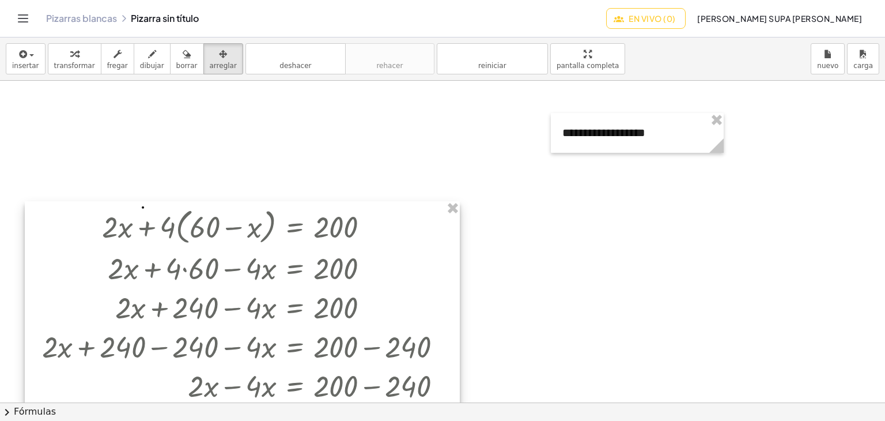
drag, startPoint x: 227, startPoint y: 150, endPoint x: 226, endPoint y: 214, distance: 63.4
click at [226, 214] on div at bounding box center [242, 381] width 435 height 361
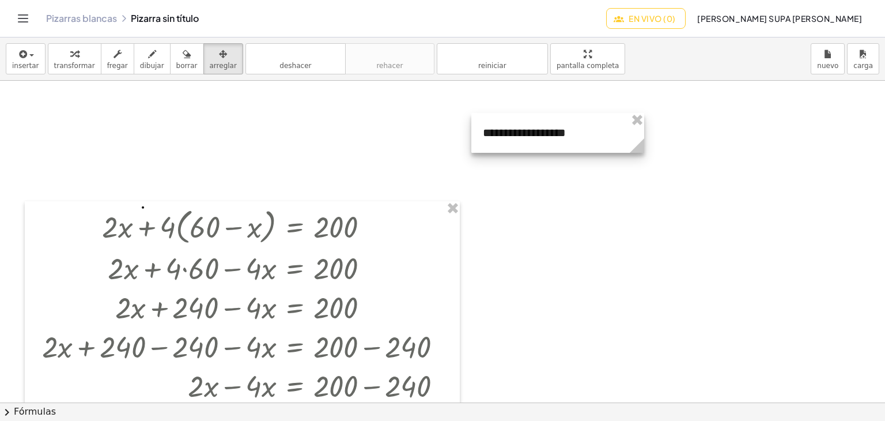
drag, startPoint x: 630, startPoint y: 130, endPoint x: 463, endPoint y: 134, distance: 166.5
click at [471, 134] on div at bounding box center [557, 133] width 173 height 40
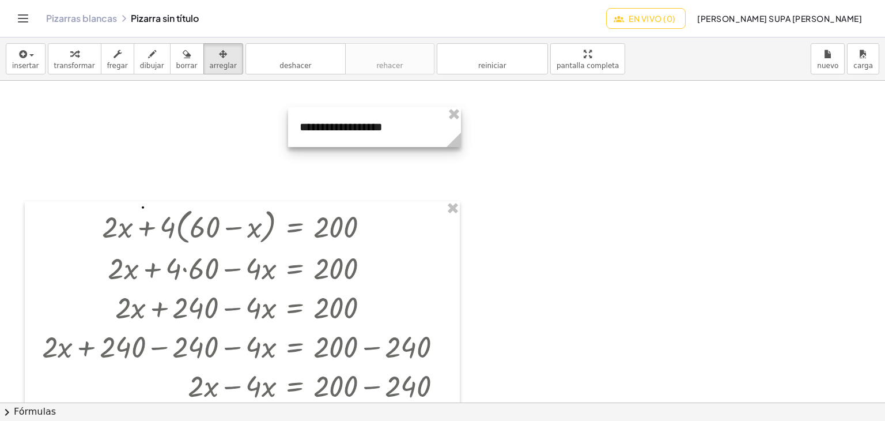
drag, startPoint x: 463, startPoint y: 134, endPoint x: 318, endPoint y: 119, distance: 145.9
click at [318, 119] on div at bounding box center [374, 127] width 173 height 40
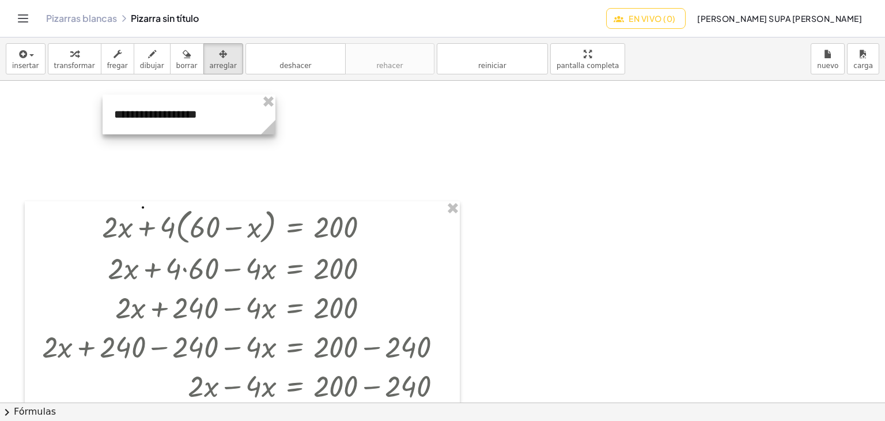
drag, startPoint x: 318, startPoint y: 119, endPoint x: 153, endPoint y: 111, distance: 165.0
click at [153, 111] on div at bounding box center [189, 114] width 173 height 40
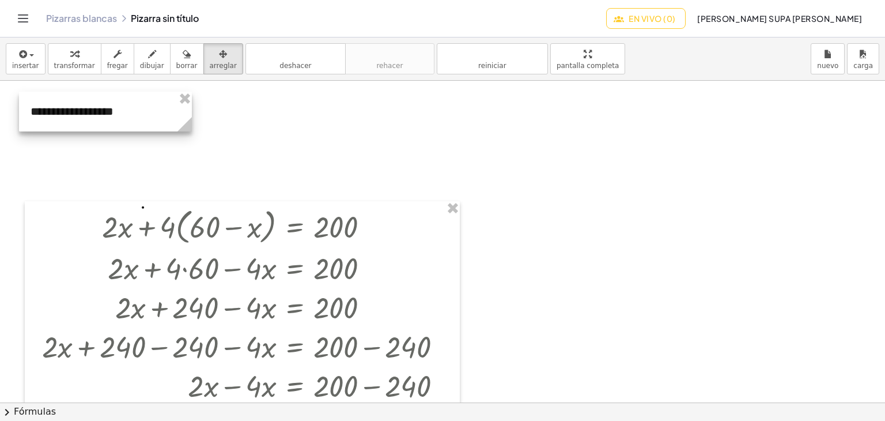
drag, startPoint x: 153, startPoint y: 111, endPoint x: 96, endPoint y: 108, distance: 57.7
click at [96, 108] on div at bounding box center [105, 112] width 173 height 40
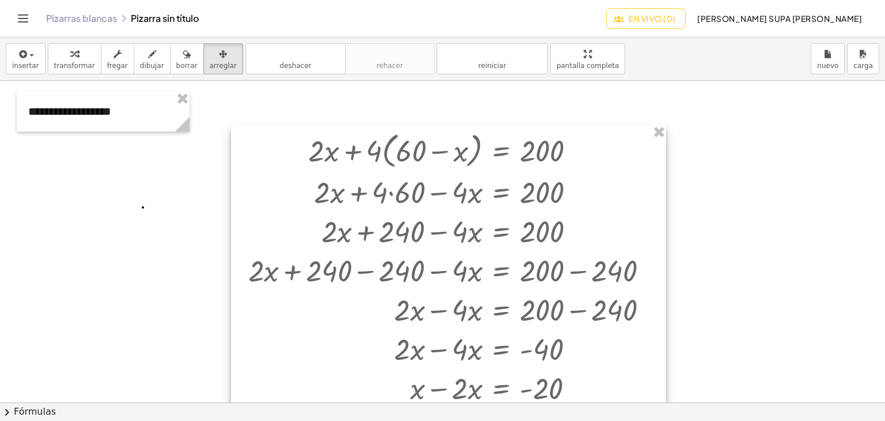
drag, startPoint x: 175, startPoint y: 230, endPoint x: 423, endPoint y: 134, distance: 266.3
click at [423, 134] on div at bounding box center [448, 305] width 435 height 361
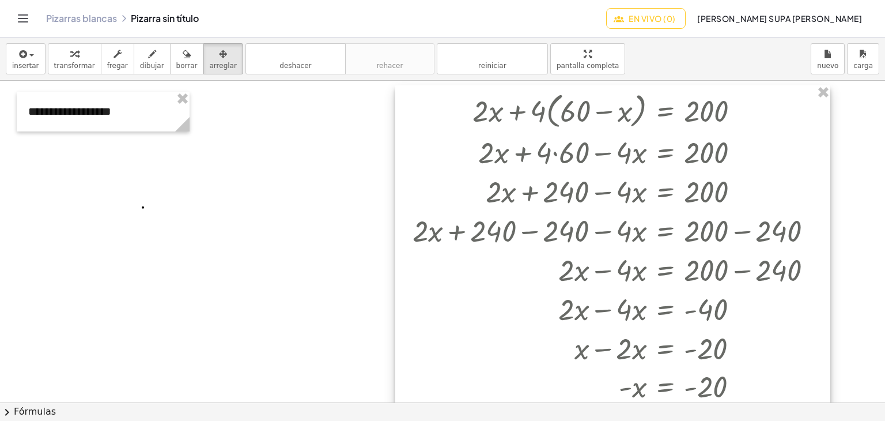
drag, startPoint x: 433, startPoint y: 134, endPoint x: 556, endPoint y: 115, distance: 124.3
click at [556, 115] on div at bounding box center [612, 265] width 435 height 361
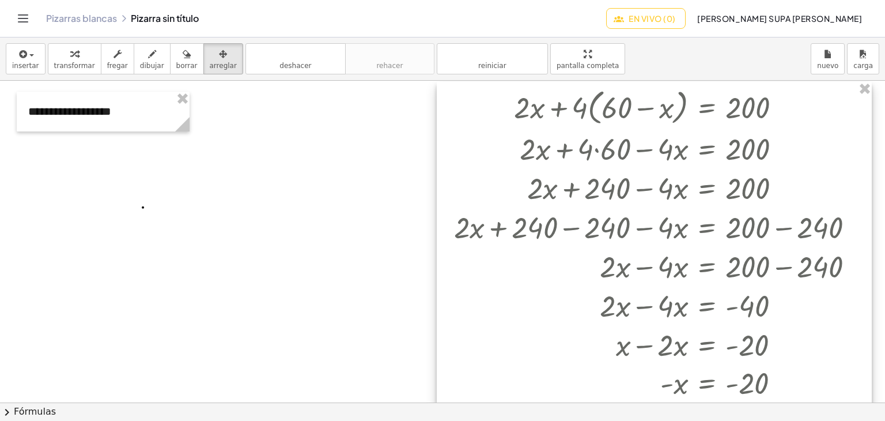
drag, startPoint x: 556, startPoint y: 115, endPoint x: 597, endPoint y: 111, distance: 41.6
click at [597, 111] on div at bounding box center [654, 262] width 435 height 361
click at [564, 207] on div at bounding box center [654, 262] width 435 height 361
click at [637, 202] on div at bounding box center [654, 262] width 435 height 361
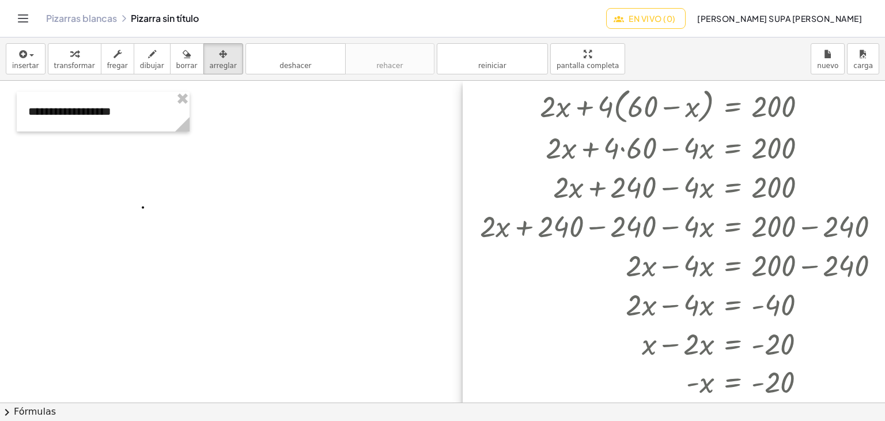
drag, startPoint x: 637, startPoint y: 202, endPoint x: 666, endPoint y: 179, distance: 36.9
click at [666, 179] on div at bounding box center [680, 261] width 435 height 361
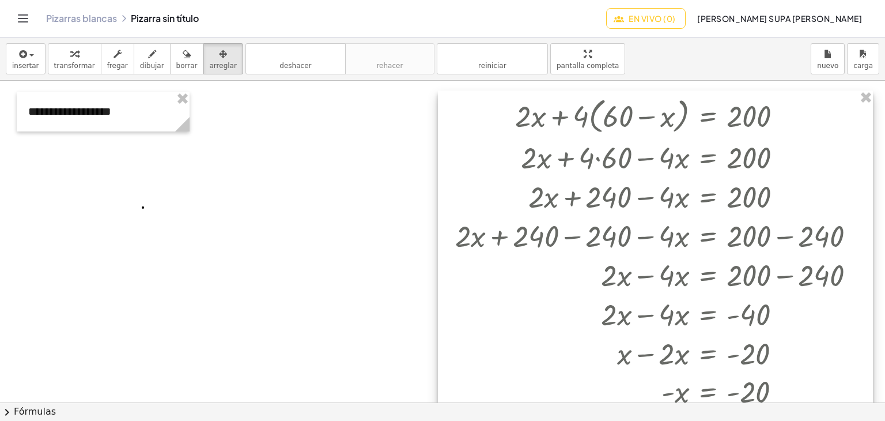
drag, startPoint x: 666, startPoint y: 179, endPoint x: 600, endPoint y: 222, distance: 79.1
click at [600, 222] on div at bounding box center [655, 270] width 435 height 361
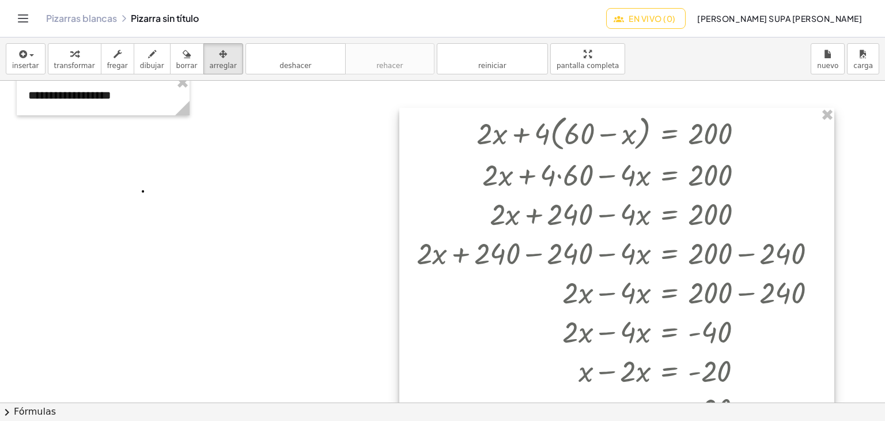
scroll to position [18, 0]
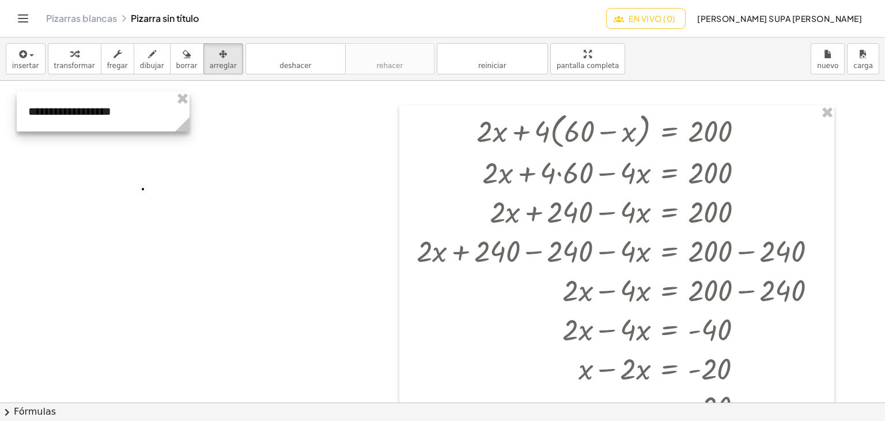
drag, startPoint x: 150, startPoint y: 100, endPoint x: 150, endPoint y: 118, distance: 18.4
click at [150, 118] on div at bounding box center [103, 112] width 173 height 40
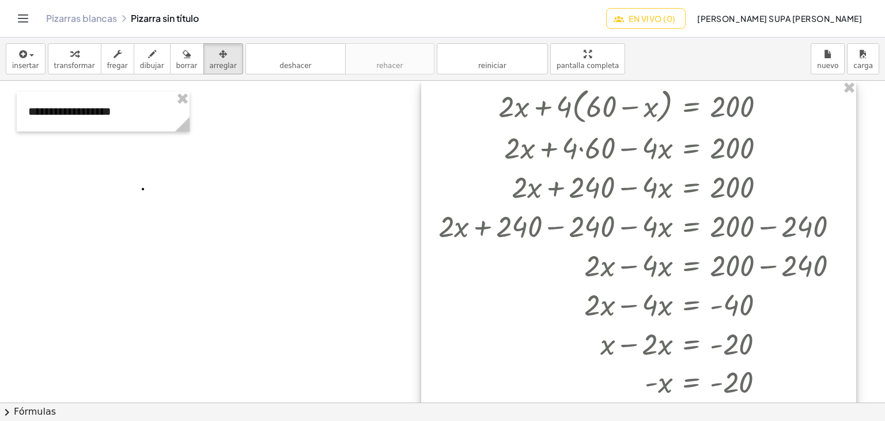
drag, startPoint x: 431, startPoint y: 198, endPoint x: 453, endPoint y: 175, distance: 31.8
click at [453, 175] on div at bounding box center [638, 261] width 435 height 361
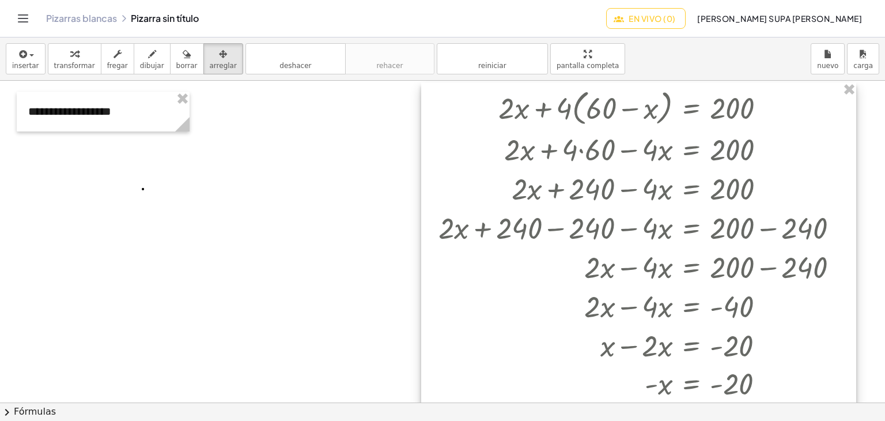
click at [422, 282] on div at bounding box center [638, 262] width 435 height 361
click at [508, 265] on div at bounding box center [638, 262] width 435 height 361
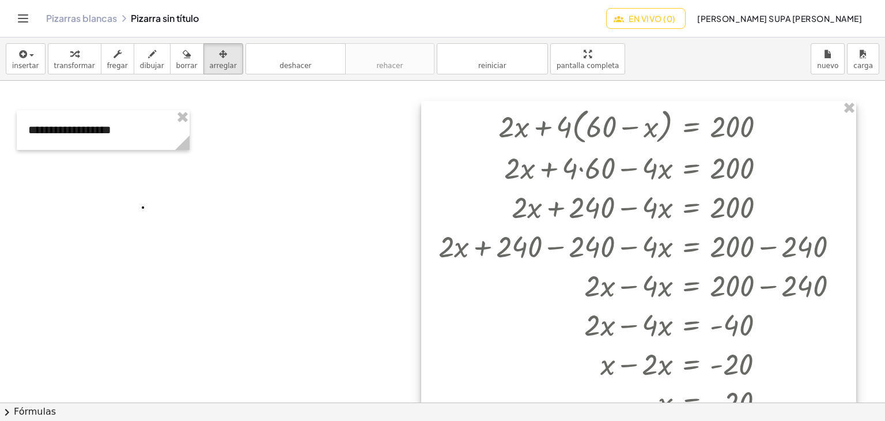
click at [508, 265] on div at bounding box center [638, 281] width 435 height 361
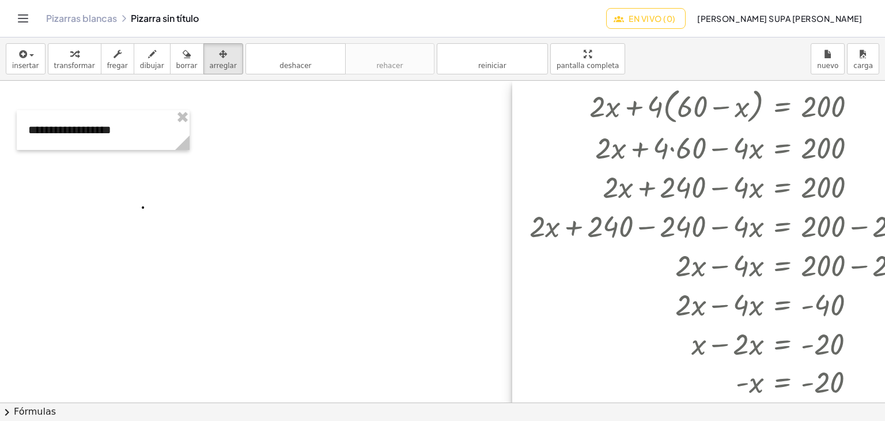
drag, startPoint x: 508, startPoint y: 265, endPoint x: 671, endPoint y: 177, distance: 185.1
click at [671, 177] on div at bounding box center [729, 261] width 435 height 361
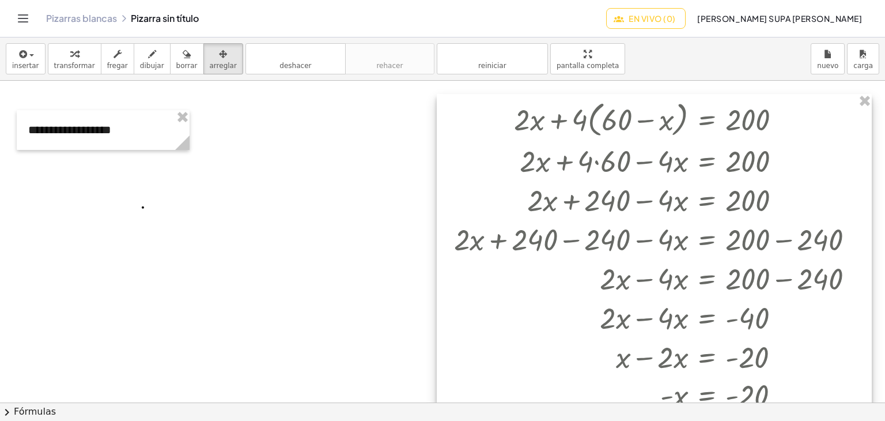
drag, startPoint x: 661, startPoint y: 192, endPoint x: 513, endPoint y: 206, distance: 148.1
click at [513, 206] on div at bounding box center [654, 274] width 435 height 361
click at [781, 108] on div at bounding box center [654, 274] width 435 height 361
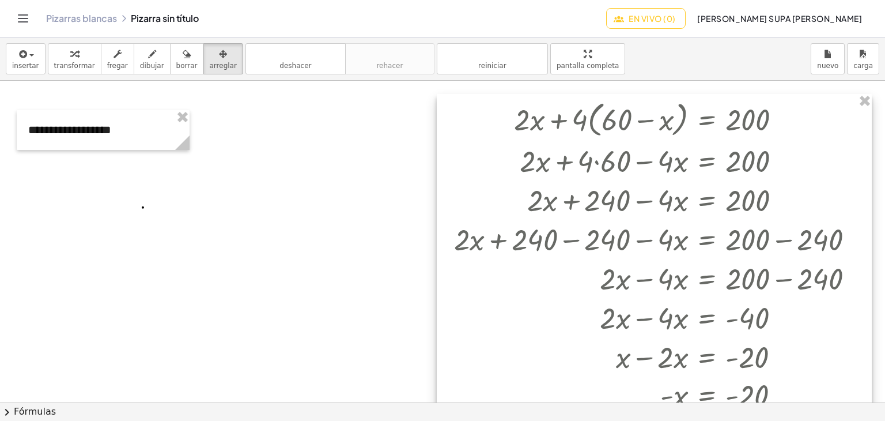
click at [799, 112] on div at bounding box center [654, 274] width 435 height 361
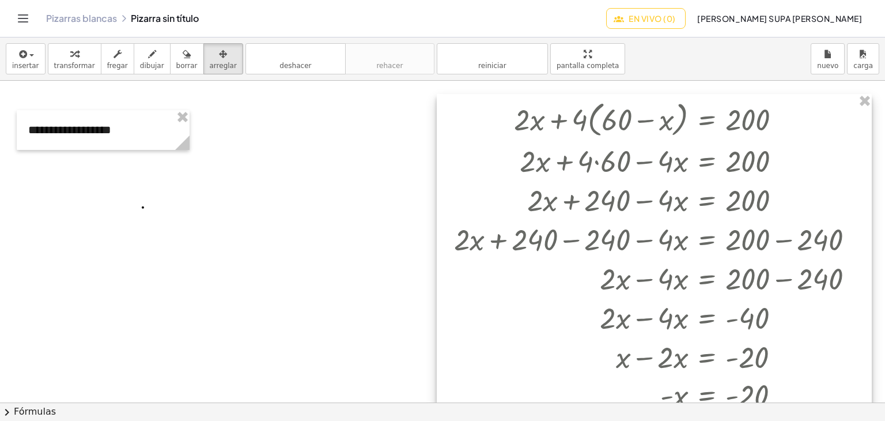
click at [799, 112] on div at bounding box center [654, 274] width 435 height 361
click at [800, 100] on div at bounding box center [654, 274] width 435 height 361
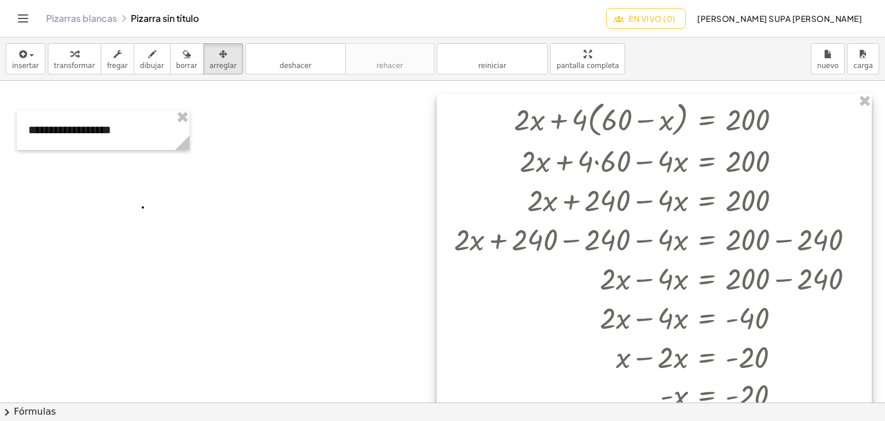
click at [800, 100] on div at bounding box center [654, 274] width 435 height 361
drag, startPoint x: 800, startPoint y: 100, endPoint x: 352, endPoint y: 147, distance: 450.1
click at [352, 147] on div at bounding box center [511, 402] width 1022 height 643
click at [150, 132] on div at bounding box center [103, 130] width 173 height 40
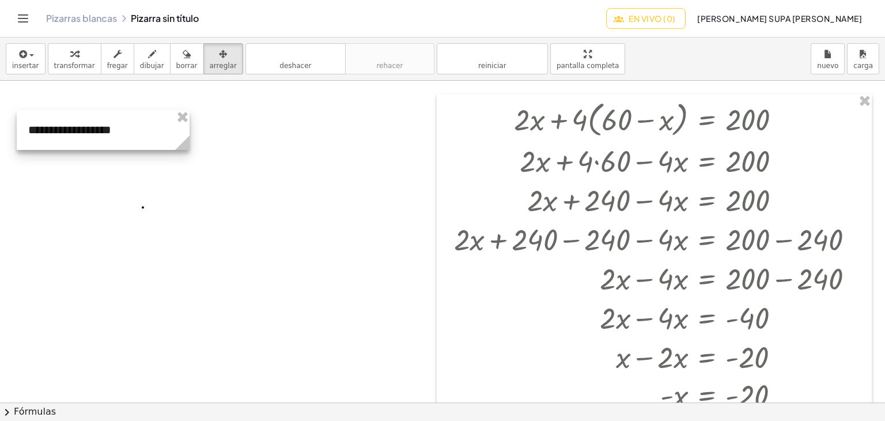
click at [150, 132] on div at bounding box center [103, 130] width 173 height 40
click at [74, 130] on div at bounding box center [103, 130] width 173 height 40
click at [127, 135] on div at bounding box center [103, 130] width 173 height 40
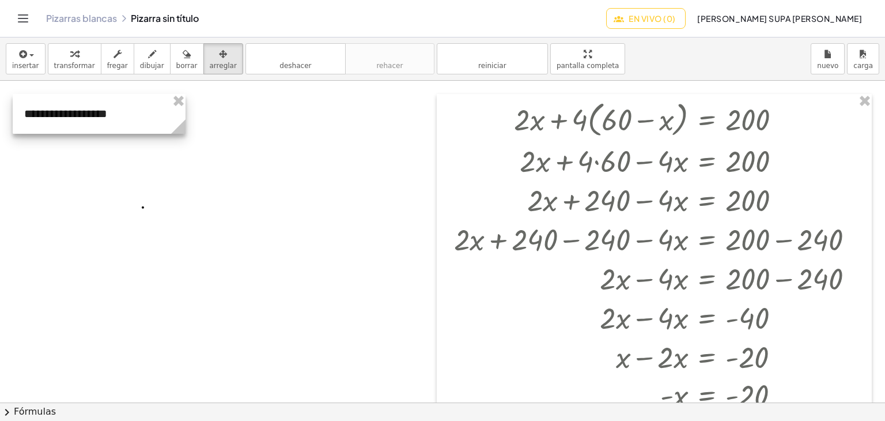
drag, startPoint x: 127, startPoint y: 135, endPoint x: 122, endPoint y: 120, distance: 16.2
click at [122, 120] on div at bounding box center [99, 114] width 173 height 40
click at [122, 120] on div at bounding box center [98, 114] width 173 height 40
click at [116, 166] on div at bounding box center [511, 402] width 1022 height 643
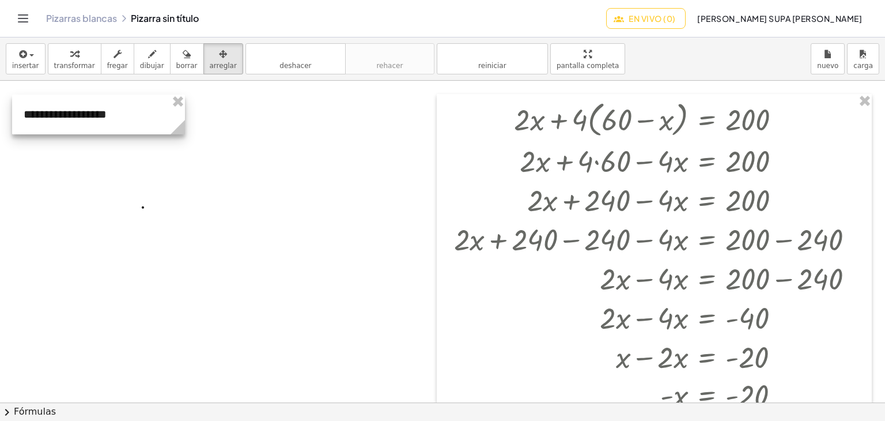
click at [90, 113] on div at bounding box center [98, 114] width 173 height 40
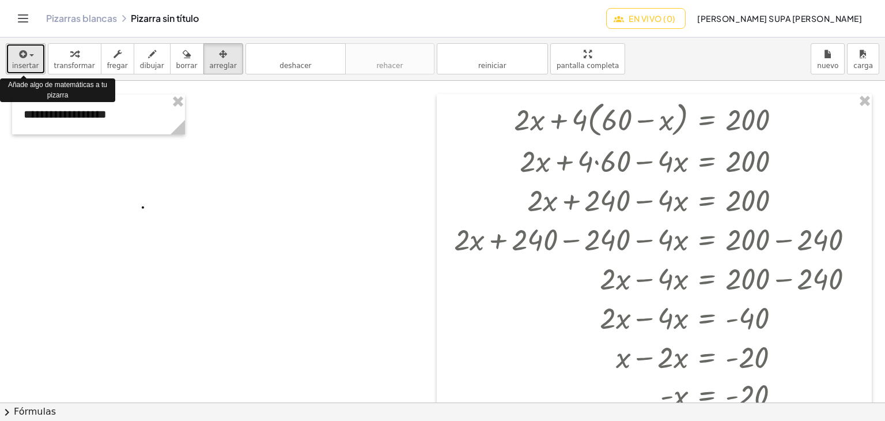
click at [26, 65] on font "insertar" at bounding box center [25, 66] width 27 height 8
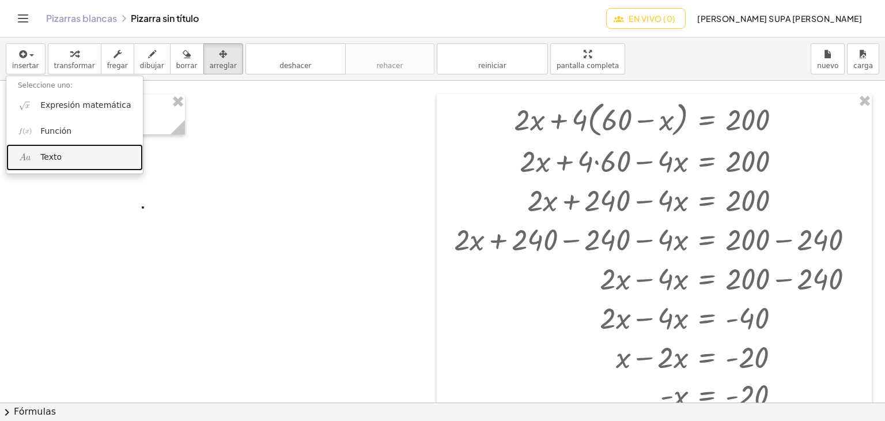
click at [40, 147] on link "Texto" at bounding box center [74, 157] width 137 height 26
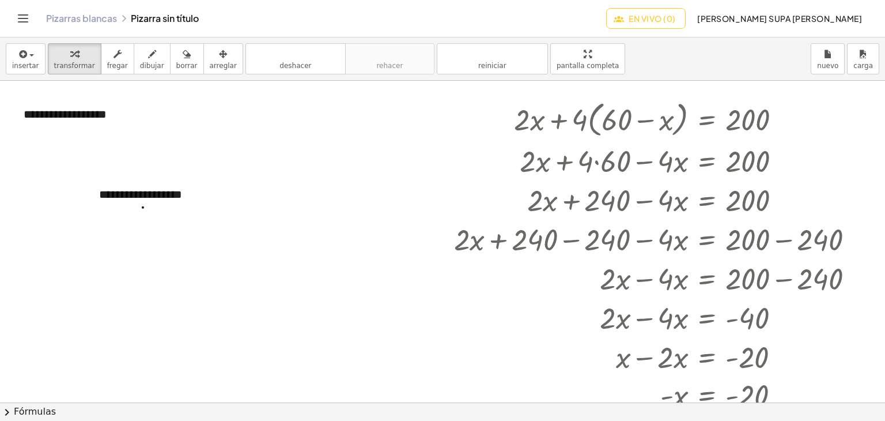
click at [203, 236] on div at bounding box center [511, 402] width 1022 height 643
click at [165, 189] on font "**********" at bounding box center [140, 194] width 83 height 12
click at [102, 116] on font "**********" at bounding box center [65, 114] width 83 height 12
click at [114, 116] on div "**********" at bounding box center [98, 114] width 173 height 40
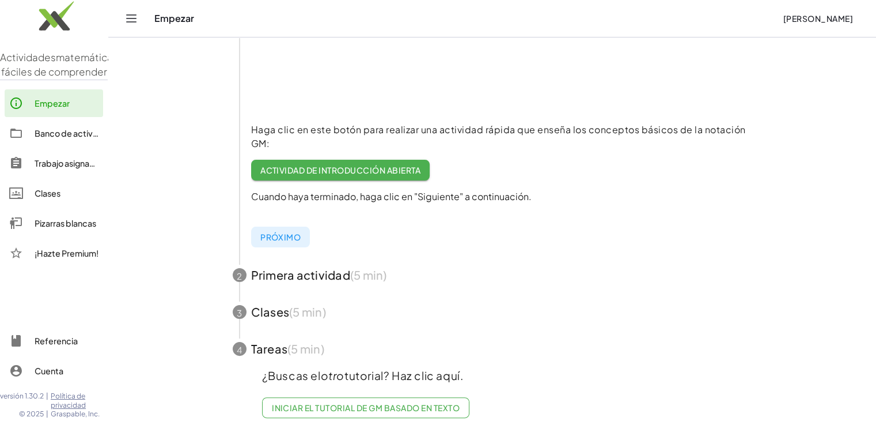
scroll to position [221, 0]
